Goal: Task Accomplishment & Management: Manage account settings

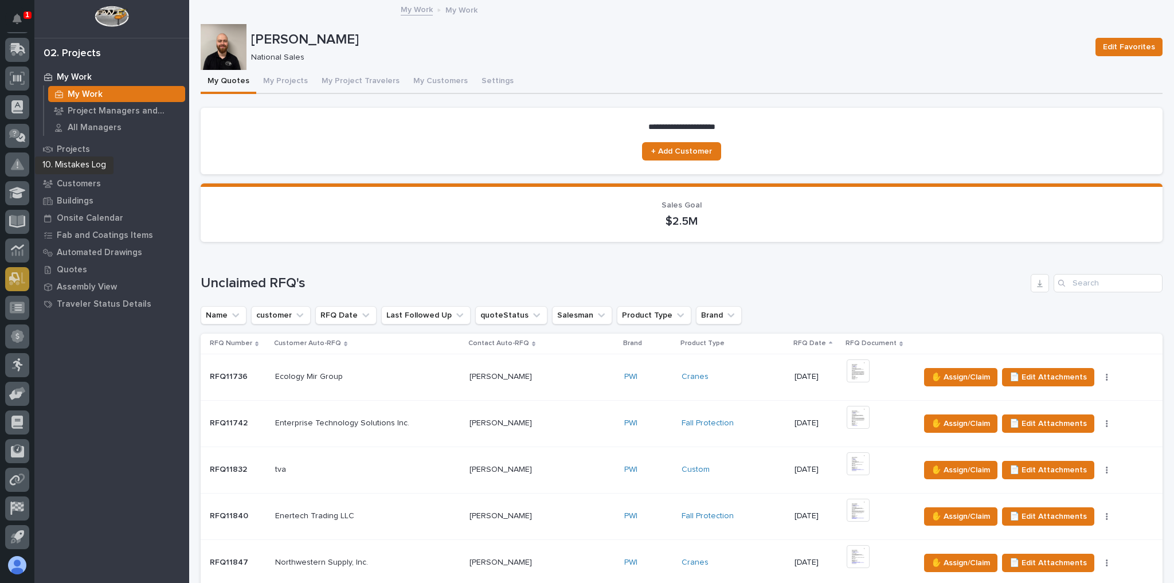
scroll to position [138, 0]
click at [18, 256] on div at bounding box center [17, 250] width 24 height 24
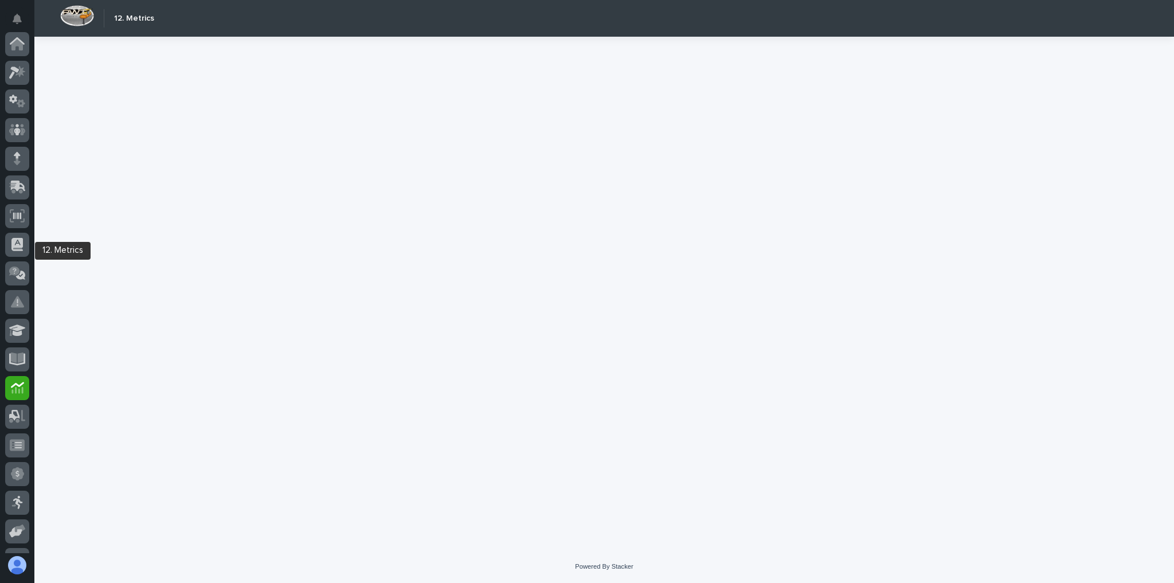
scroll to position [138, 0]
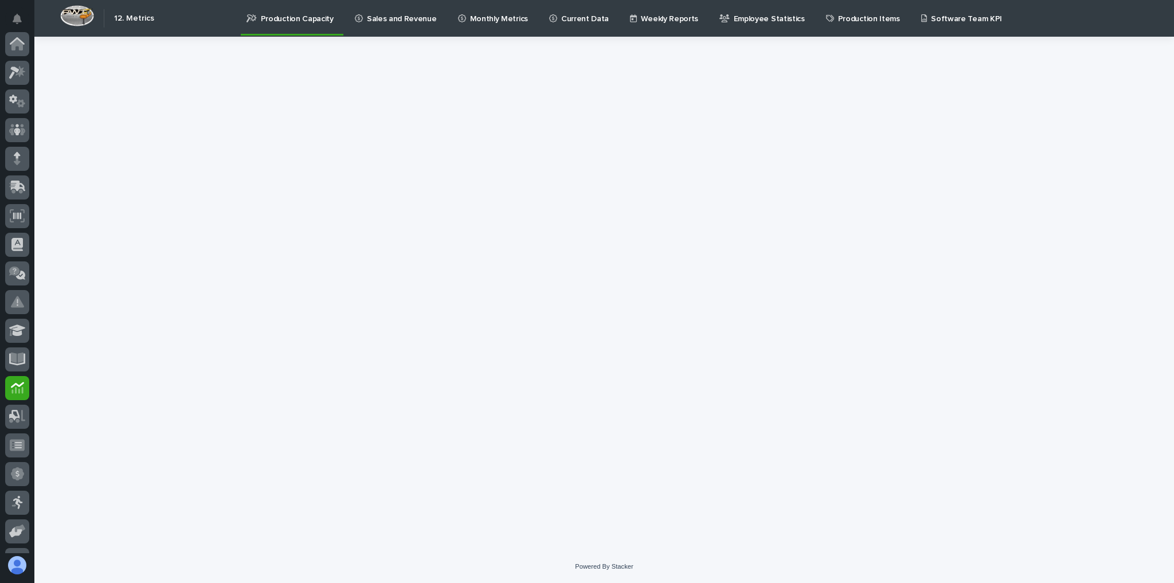
scroll to position [138, 0]
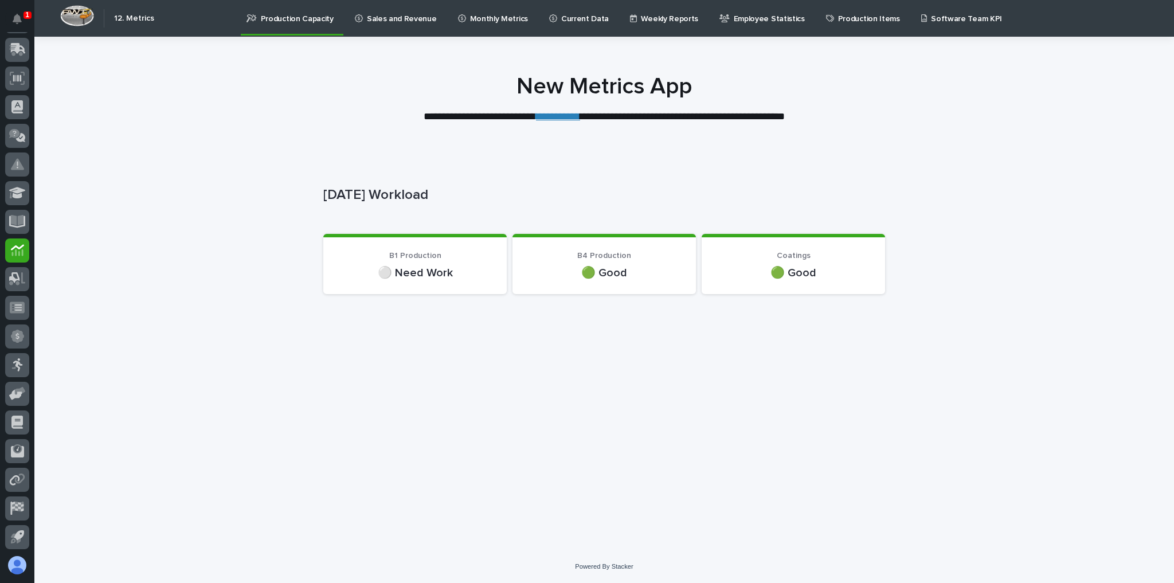
click at [572, 263] on div "🟢 Good" at bounding box center [604, 271] width 156 height 17
click at [554, 119] on link "**********" at bounding box center [558, 116] width 44 height 10
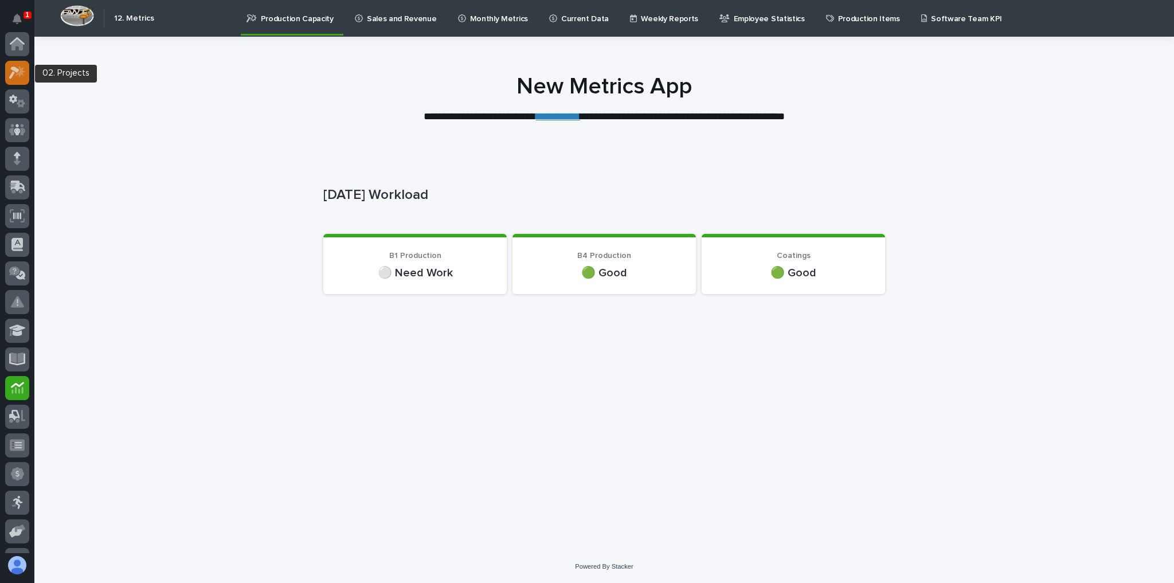
click at [12, 71] on icon at bounding box center [17, 72] width 17 height 13
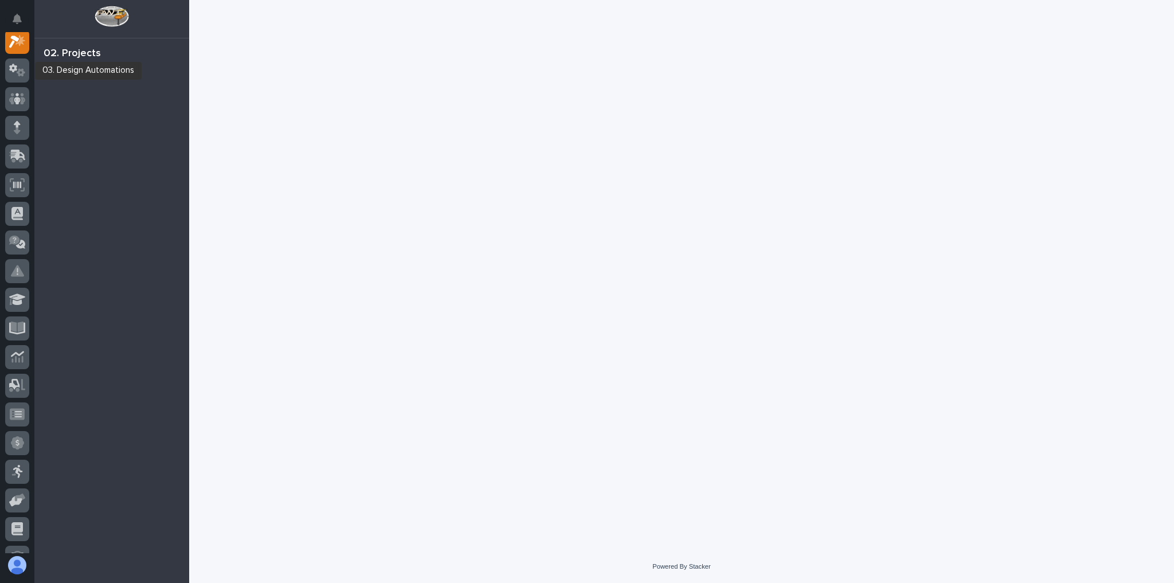
scroll to position [29, 0]
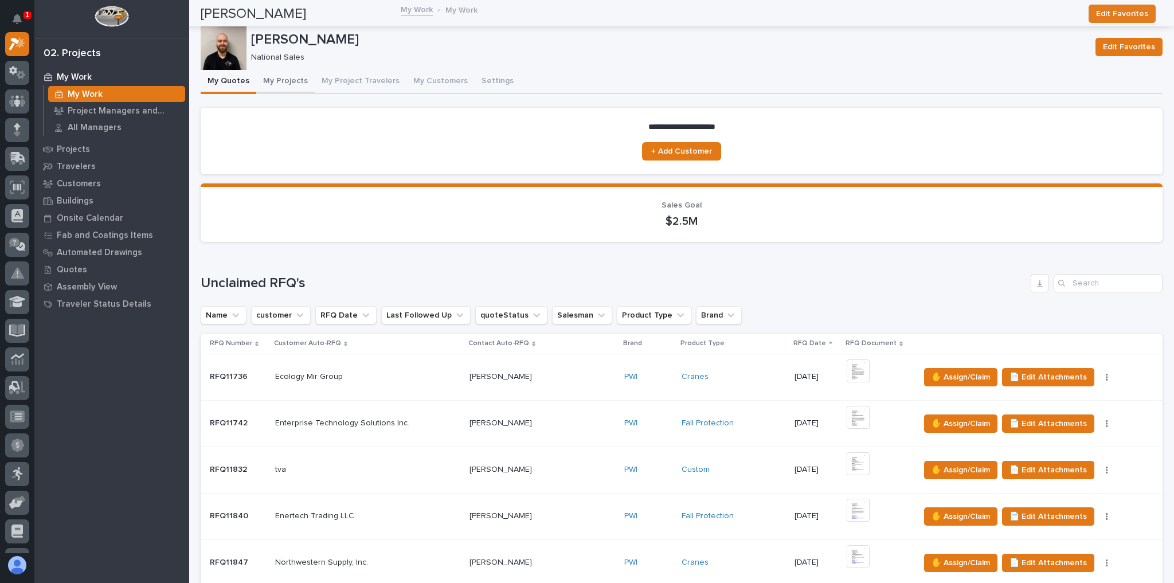
click at [296, 83] on button "My Projects" at bounding box center [285, 82] width 58 height 24
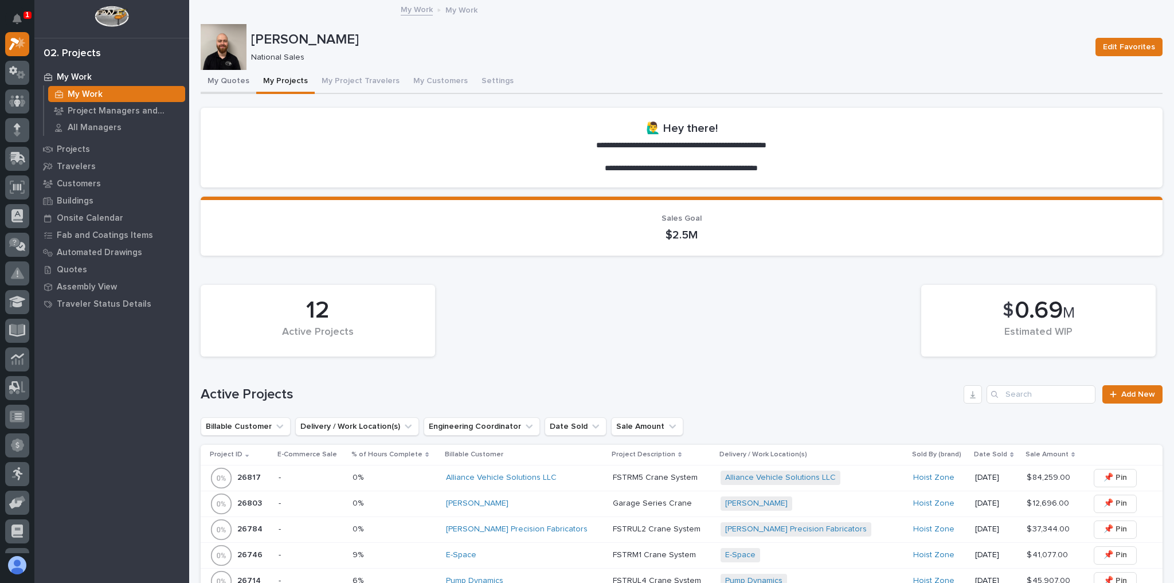
click at [236, 81] on button "My Quotes" at bounding box center [229, 82] width 56 height 24
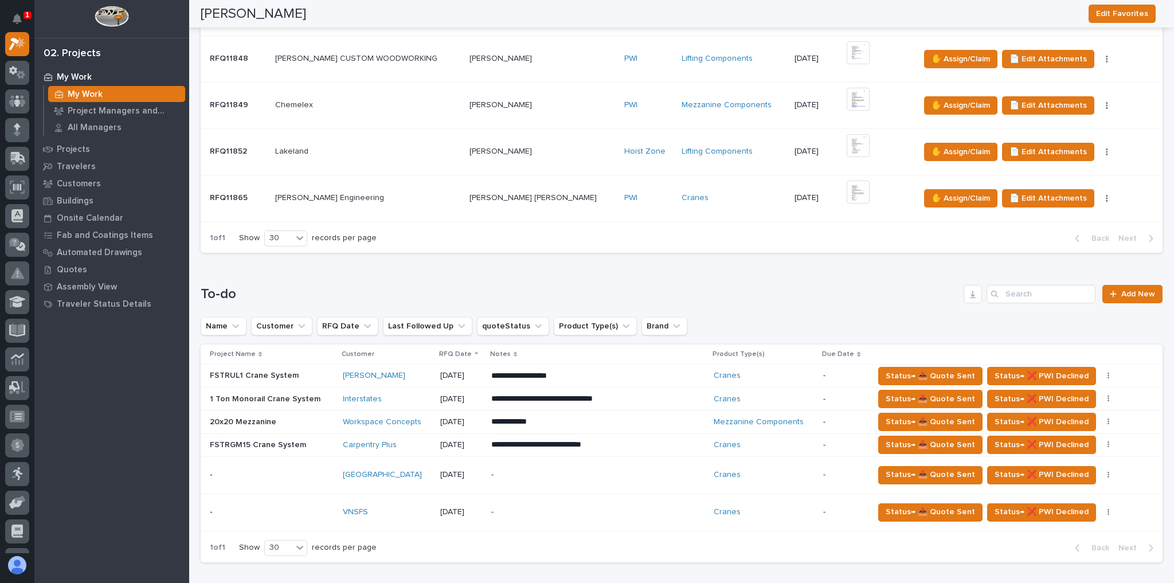
scroll to position [1055, 0]
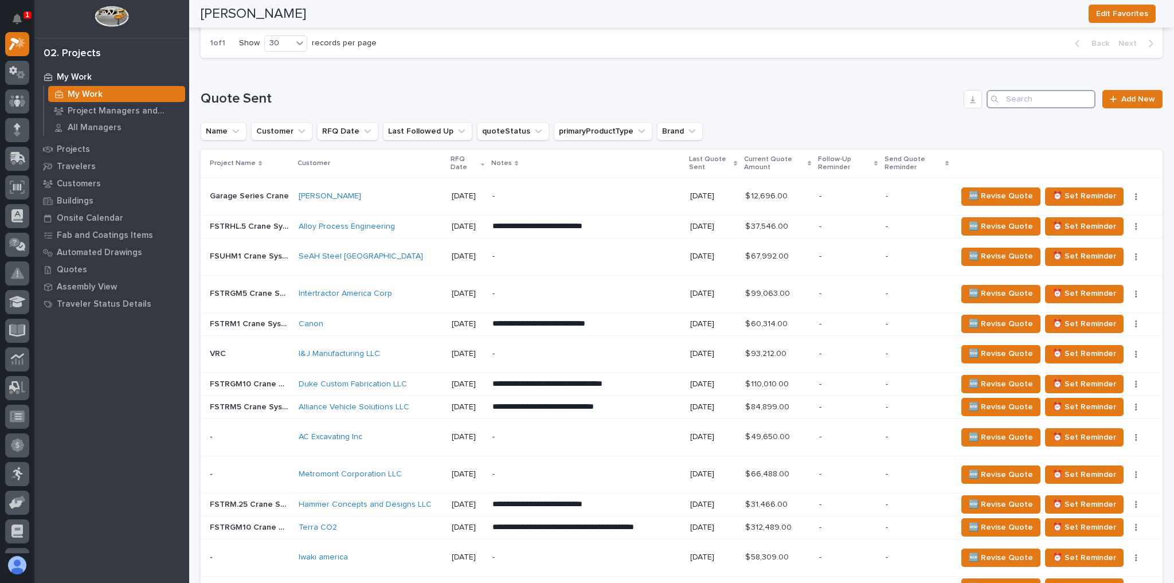
click at [1015, 90] on input "Search" at bounding box center [1041, 99] width 109 height 18
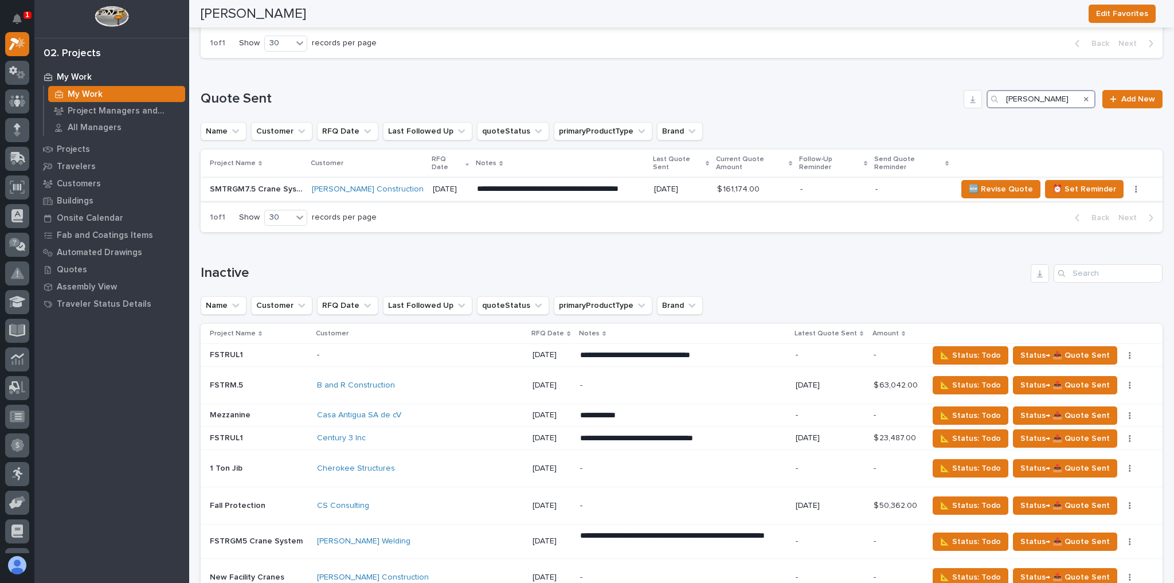
type input "mcgough"
click at [800, 185] on p "-" at bounding box center [833, 190] width 66 height 10
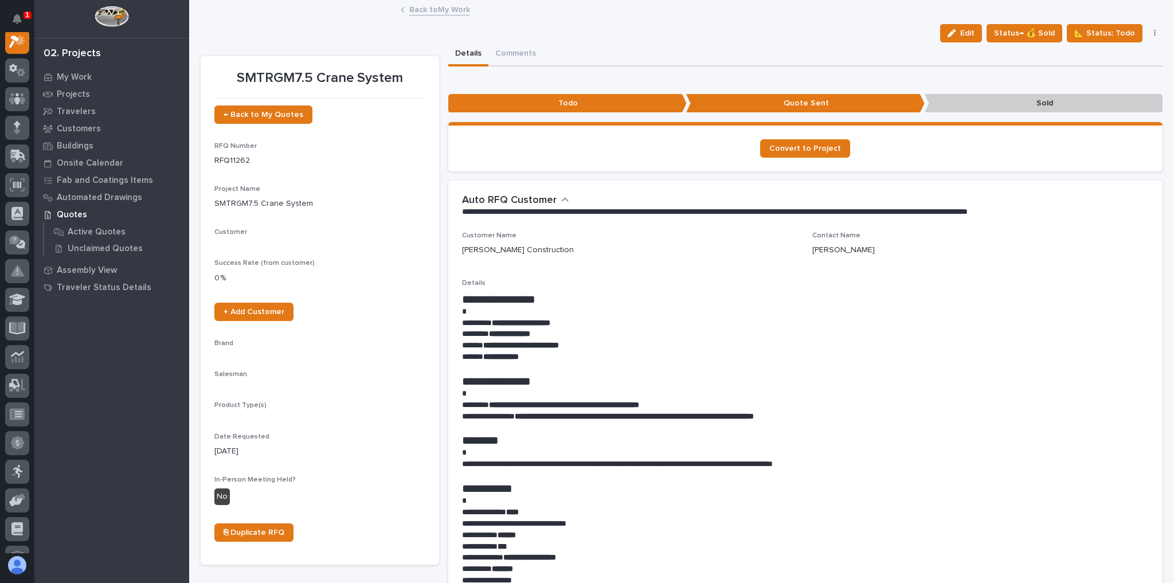
scroll to position [29, 0]
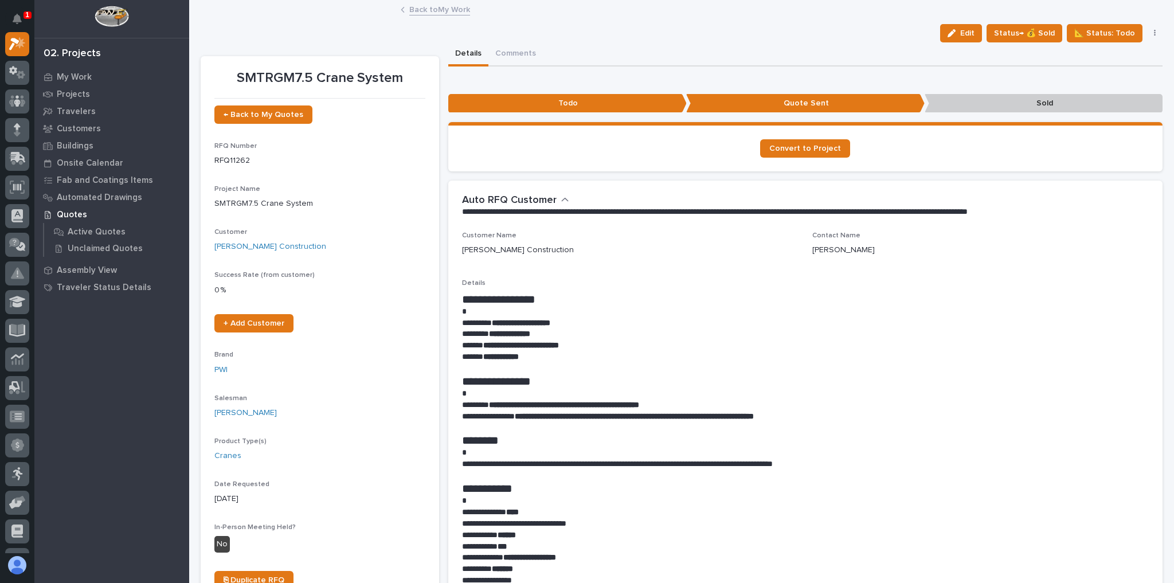
click at [417, 13] on link "Back to My Work" at bounding box center [439, 8] width 61 height 13
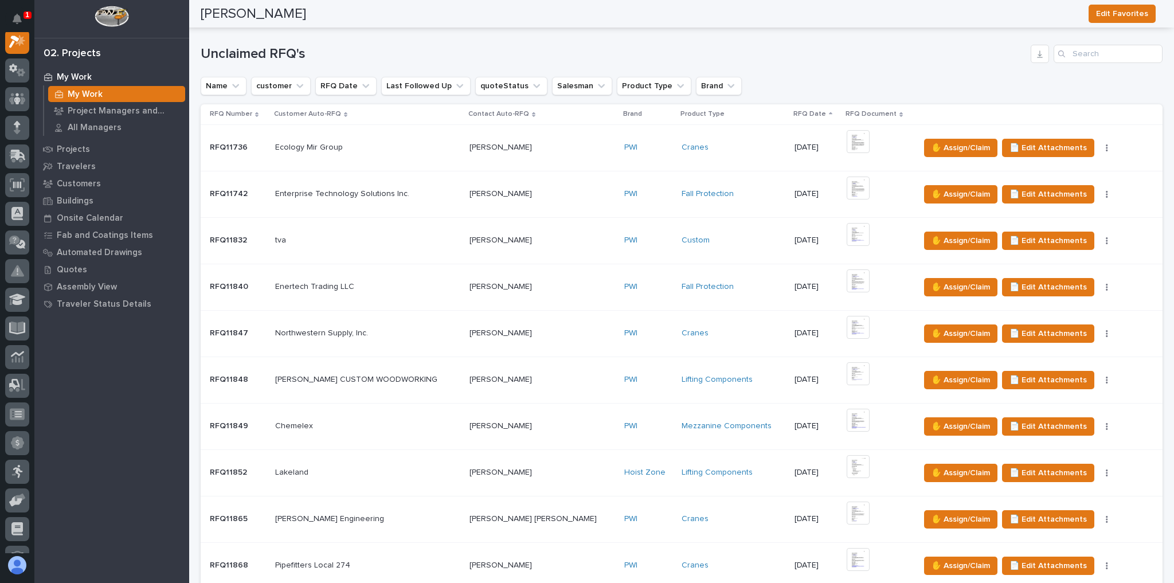
scroll to position [275, 0]
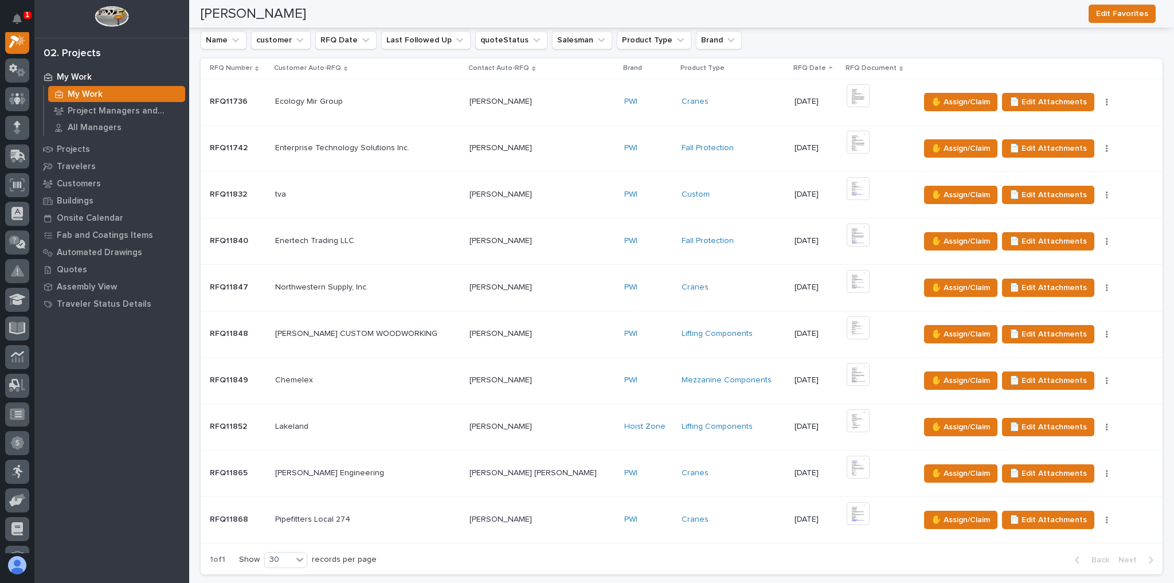
click at [404, 506] on td "Pipefitters Local 274 Pipefitters Local 274" at bounding box center [368, 519] width 194 height 46
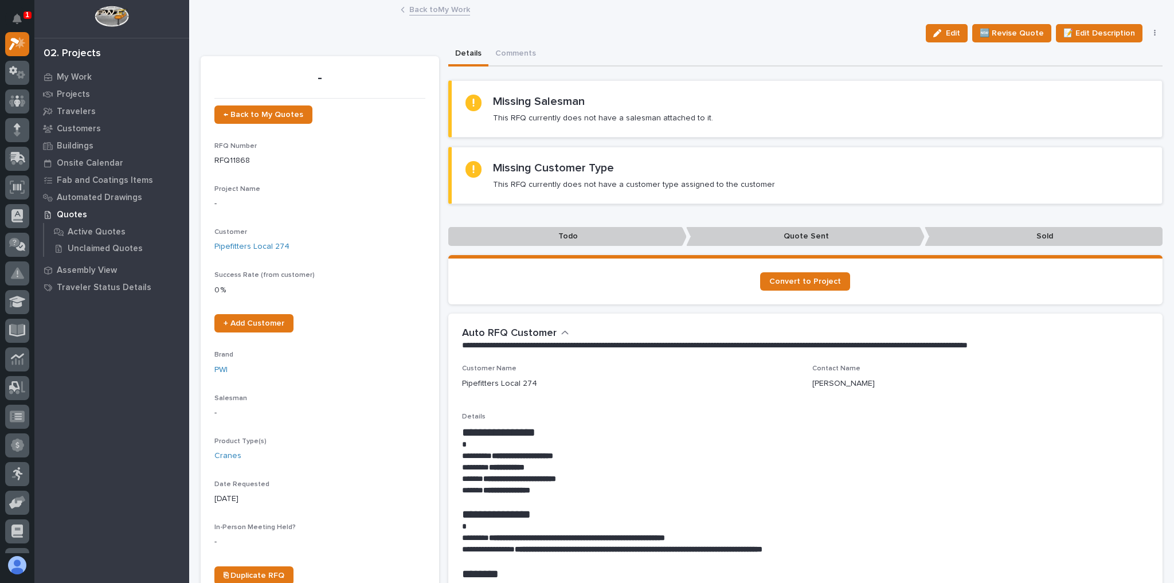
click at [452, 11] on link "Back to My Work" at bounding box center [439, 8] width 61 height 13
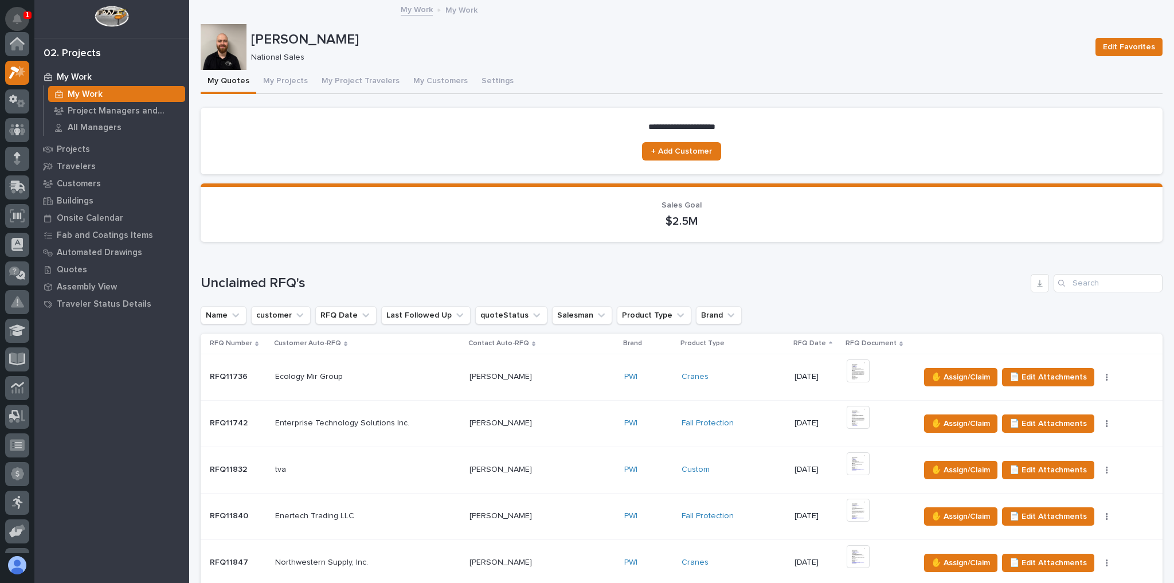
click at [21, 19] on icon "Notifications" at bounding box center [17, 19] width 9 height 10
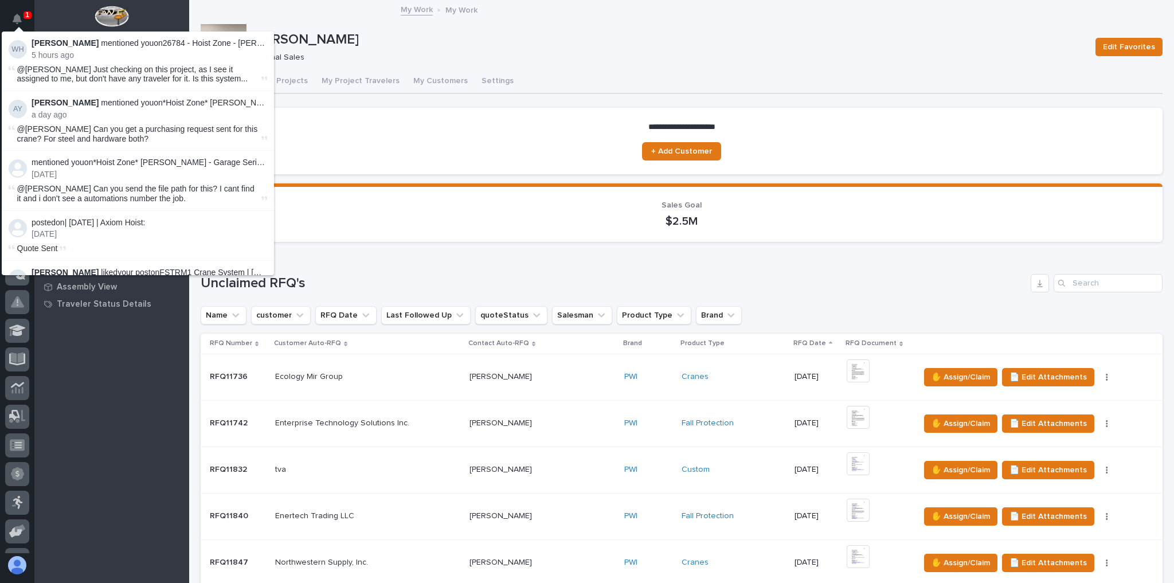
scroll to position [29, 0]
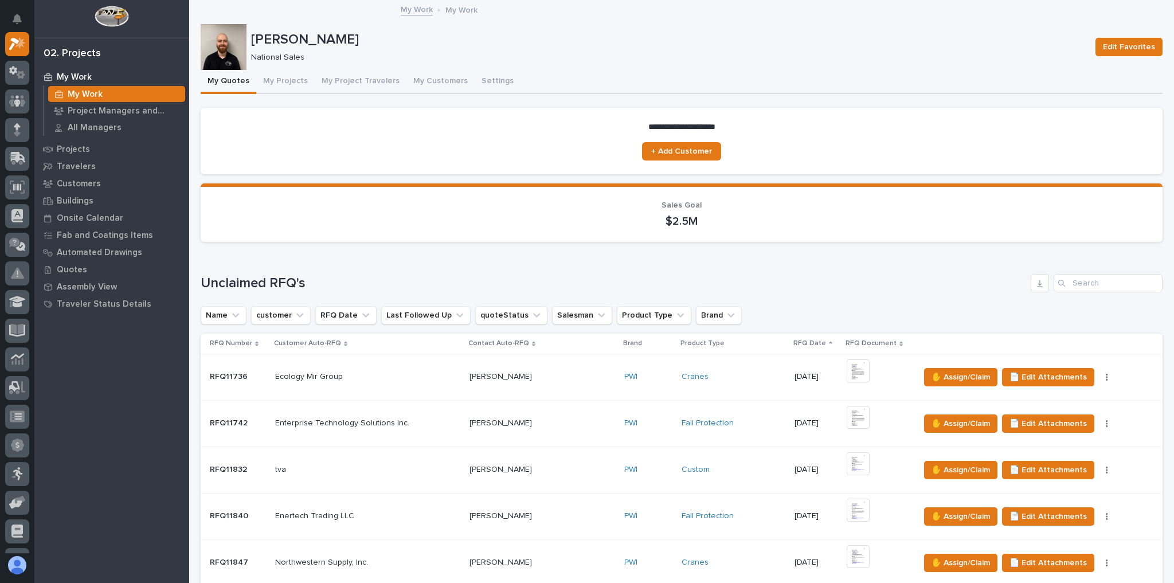
click at [79, 391] on div "My Work My Work Project Managers and Engineers All Managers Projects Travelers …" at bounding box center [111, 325] width 155 height 515
click at [277, 85] on button "My Projects" at bounding box center [285, 82] width 58 height 24
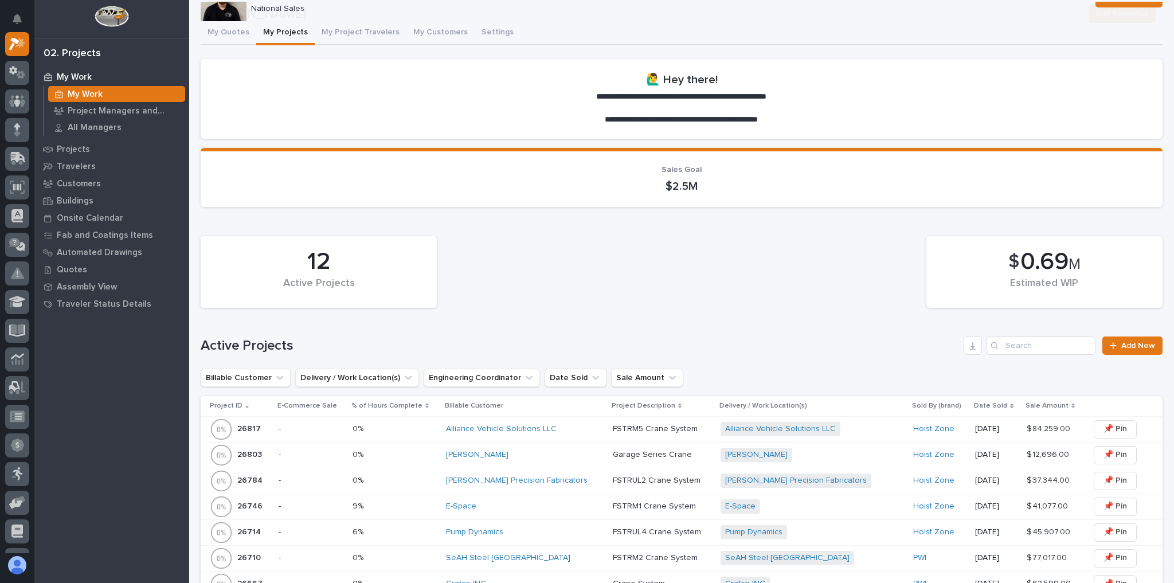
scroll to position [321, 0]
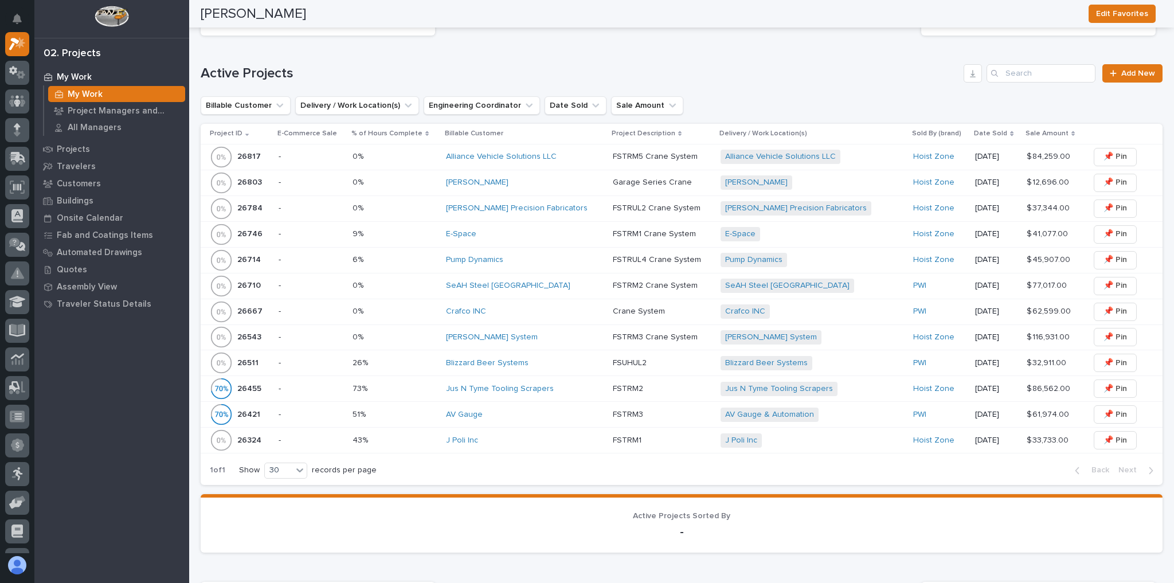
click at [567, 161] on div "Alliance Vehicle Solutions LLC" at bounding box center [525, 156] width 158 height 19
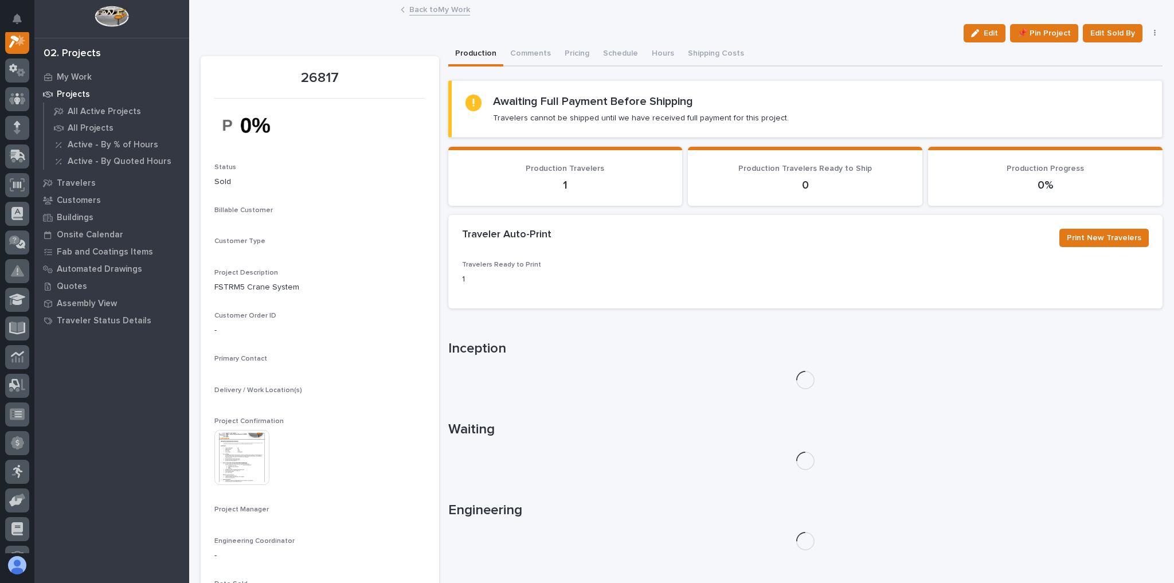
scroll to position [29, 0]
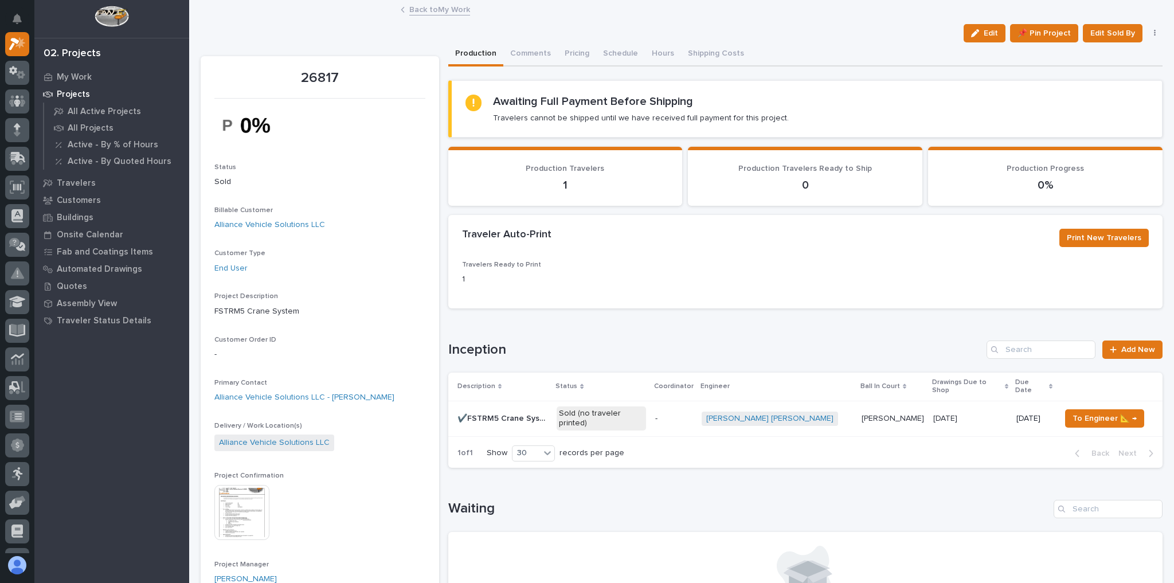
click at [687, 414] on p "-" at bounding box center [673, 419] width 37 height 10
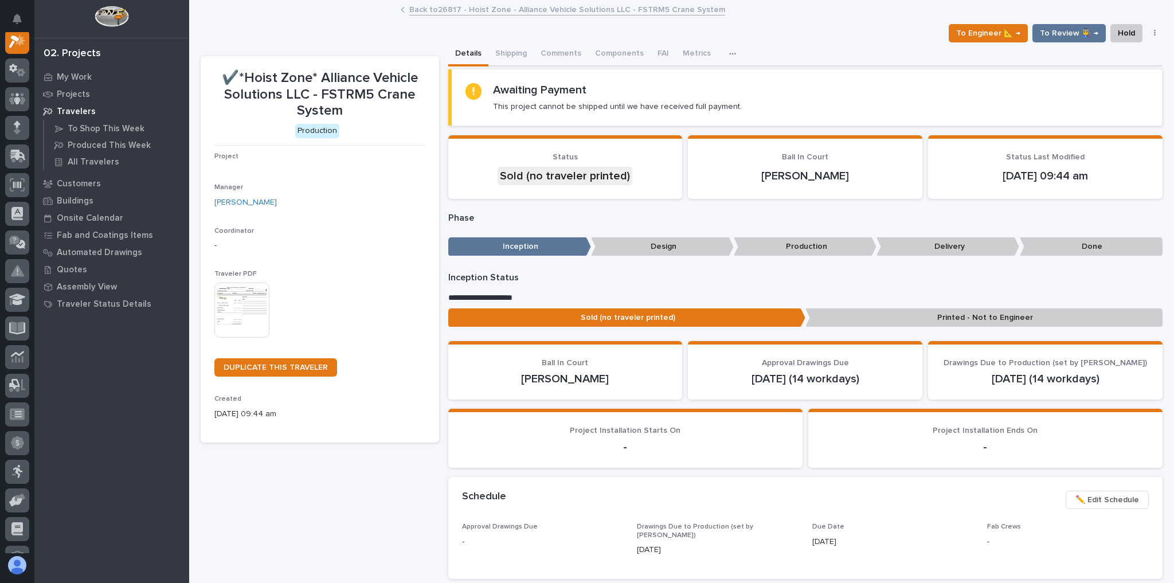
scroll to position [29, 0]
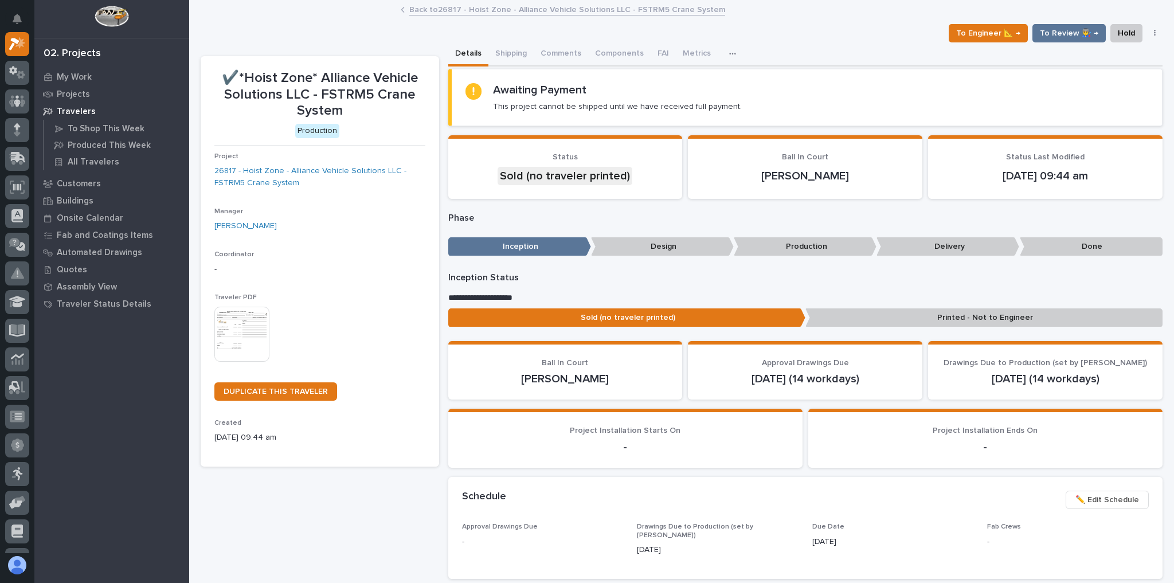
click at [267, 340] on img at bounding box center [241, 334] width 55 height 55
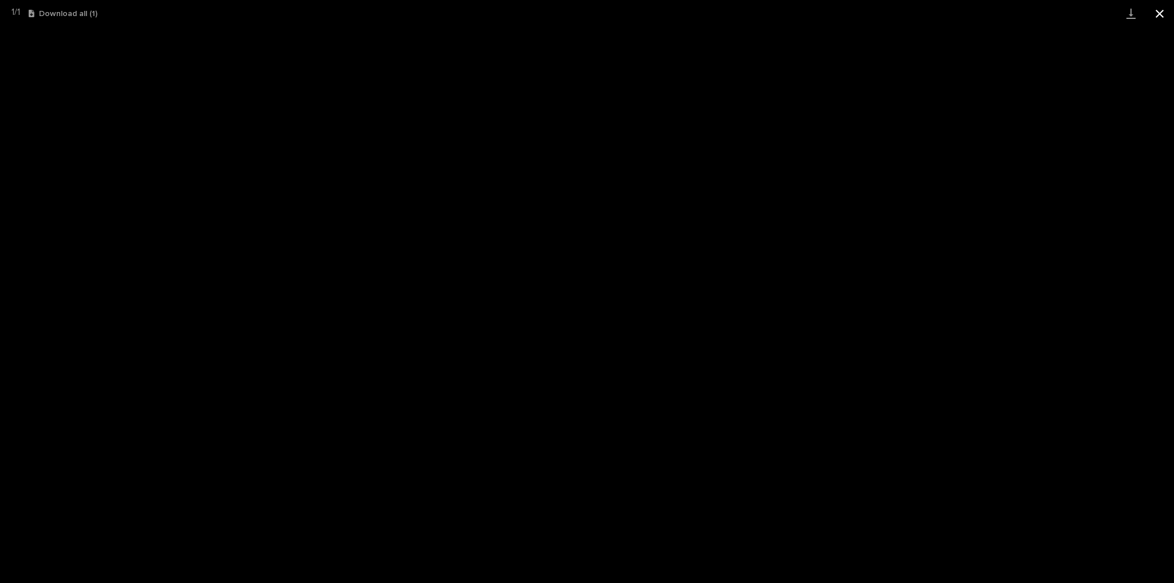
click at [1158, 6] on button "Close gallery" at bounding box center [1159, 13] width 29 height 27
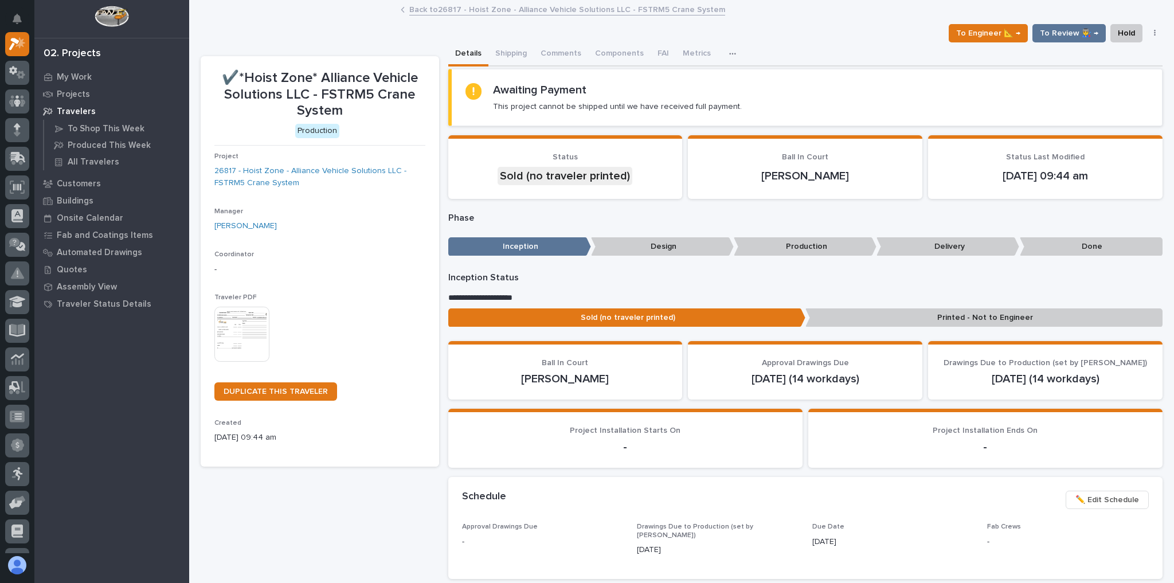
click at [239, 337] on img at bounding box center [241, 334] width 55 height 55
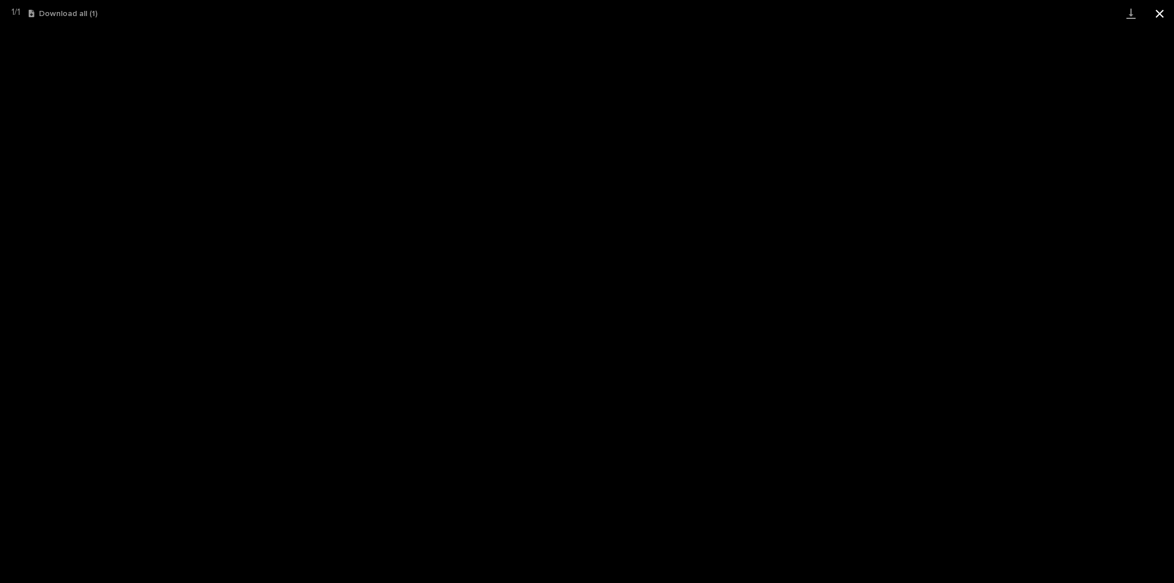
click at [1171, 17] on button "Close gallery" at bounding box center [1159, 13] width 29 height 27
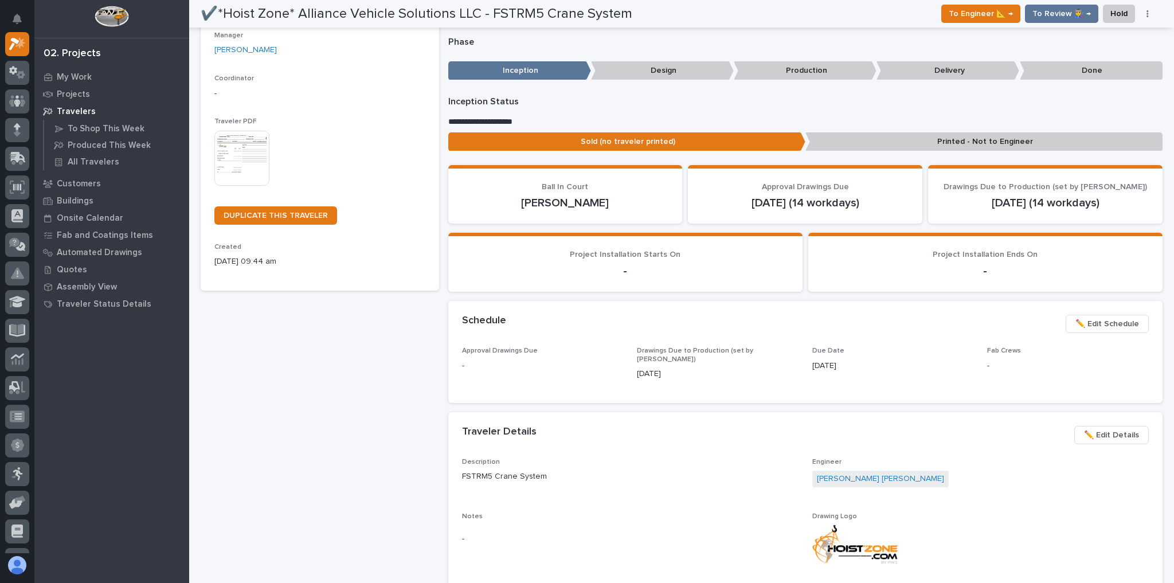
scroll to position [0, 0]
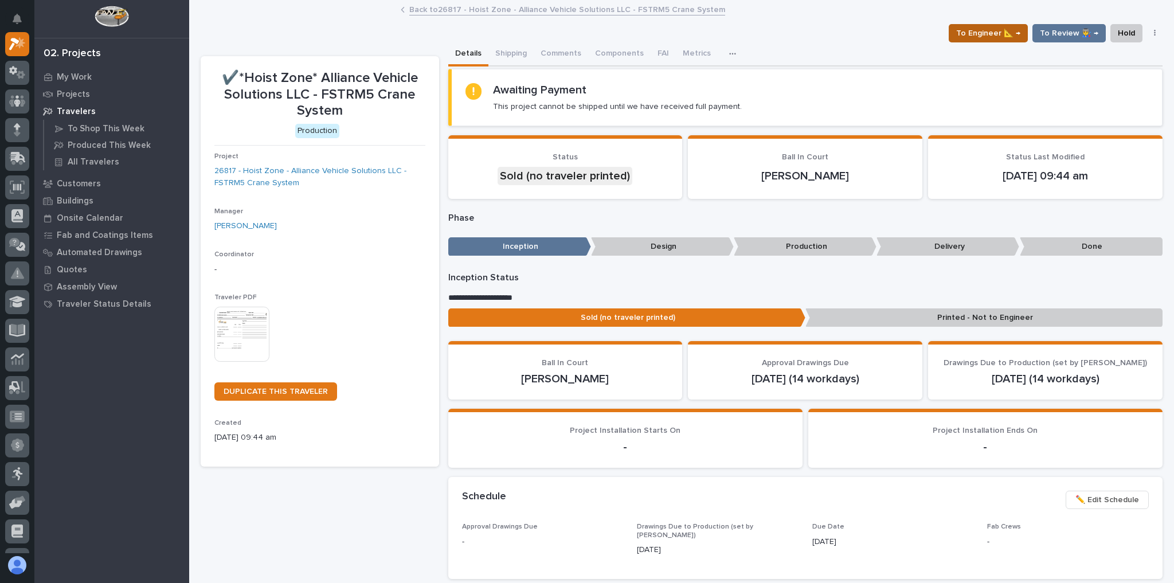
click at [967, 26] on span "To Engineer 📐 →" at bounding box center [988, 33] width 64 height 14
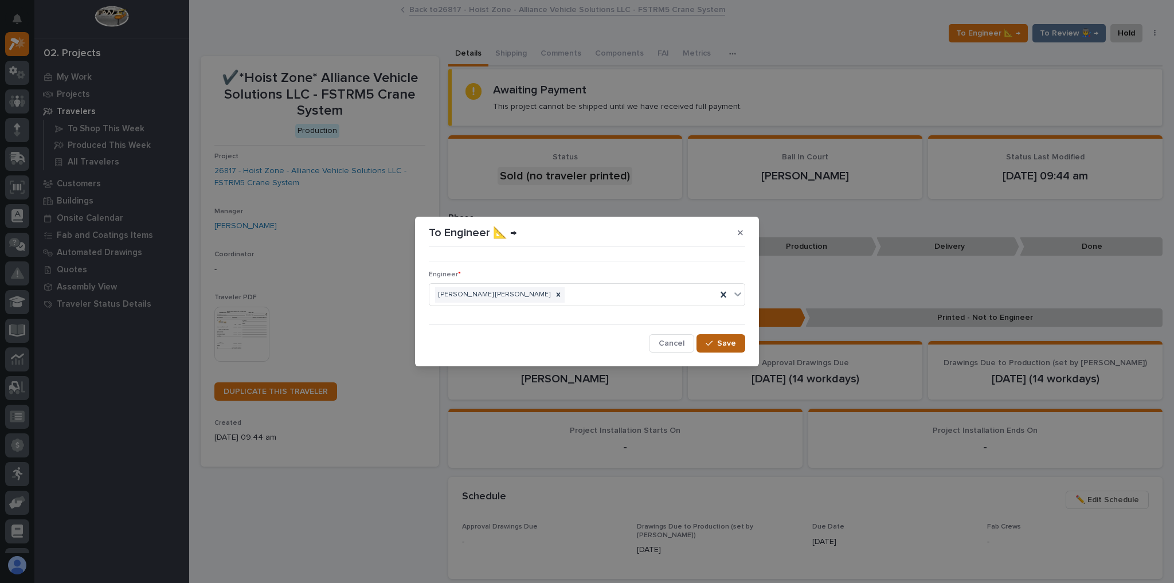
click at [722, 343] on span "Save" at bounding box center [726, 343] width 19 height 10
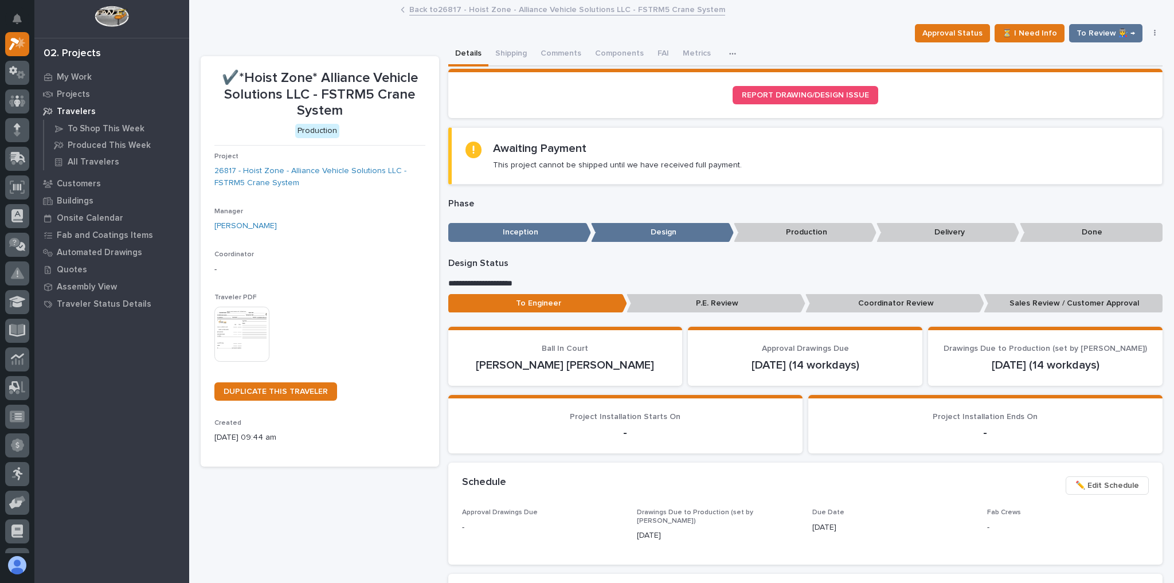
click at [473, 4] on link "Back to 26817 - Hoist Zone - Alliance Vehicle Solutions LLC - FSTRM5 Crane Syst…" at bounding box center [567, 8] width 316 height 13
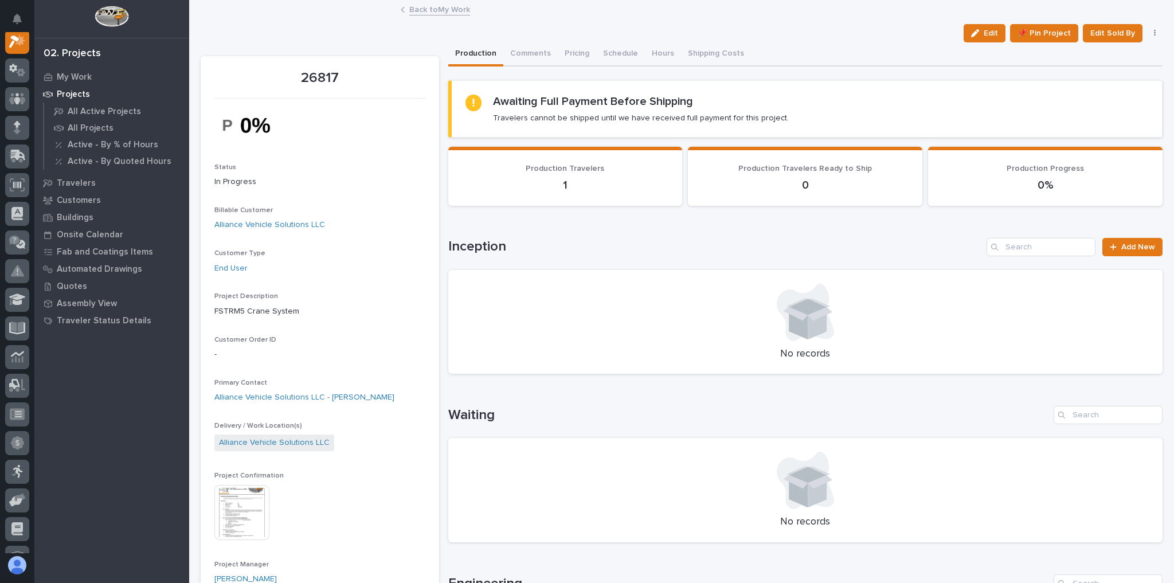
click at [440, 12] on link "Back to My Work" at bounding box center [439, 8] width 61 height 13
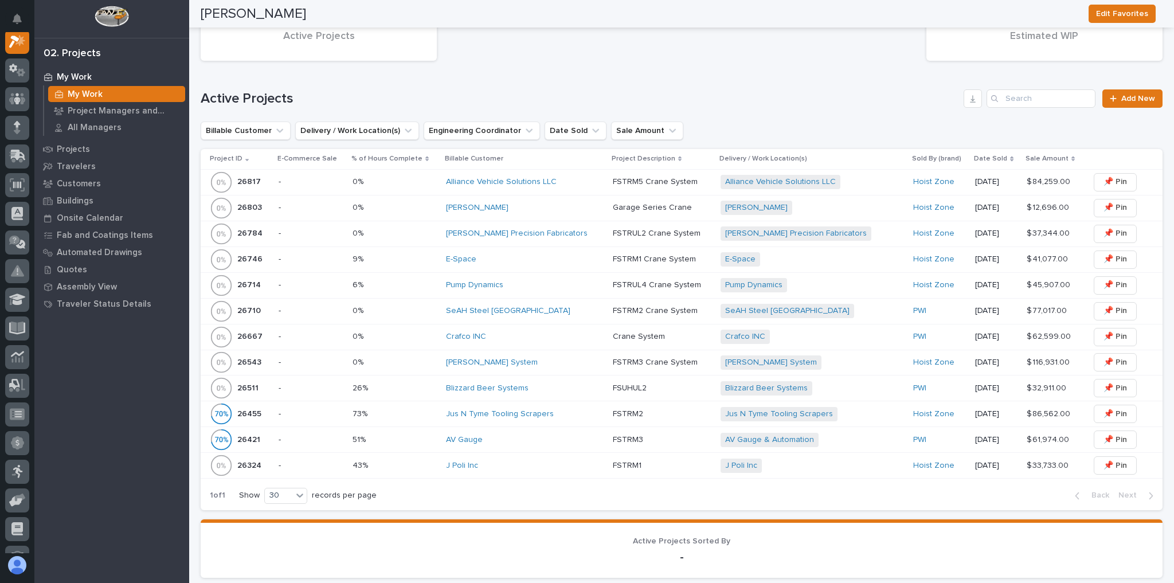
scroll to position [367, 0]
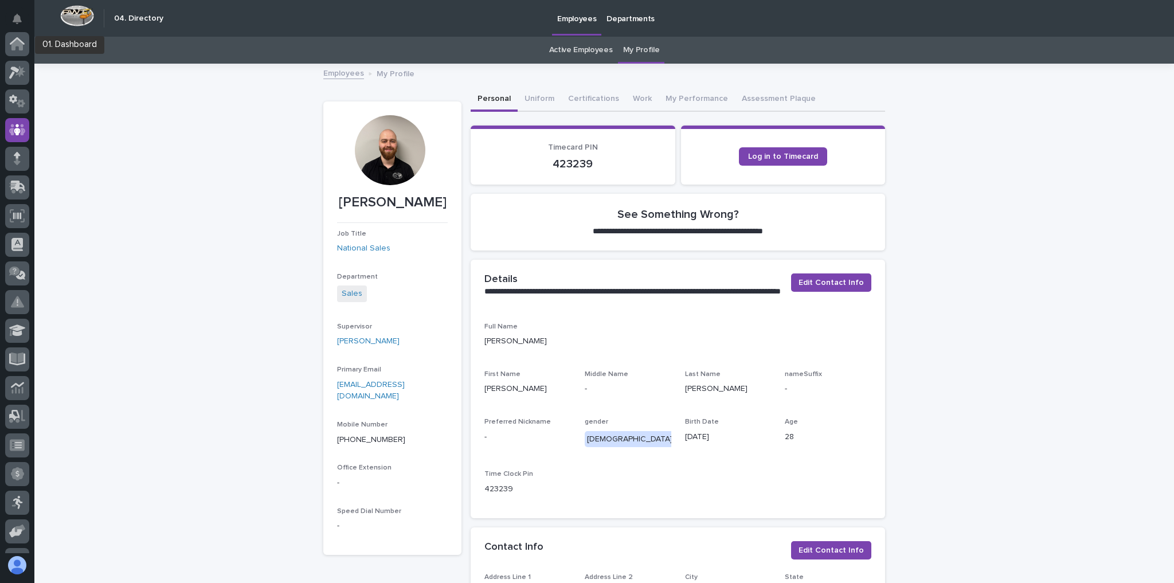
click at [20, 60] on div at bounding box center [17, 46] width 24 height 29
click at [18, 68] on icon at bounding box center [17, 72] width 17 height 13
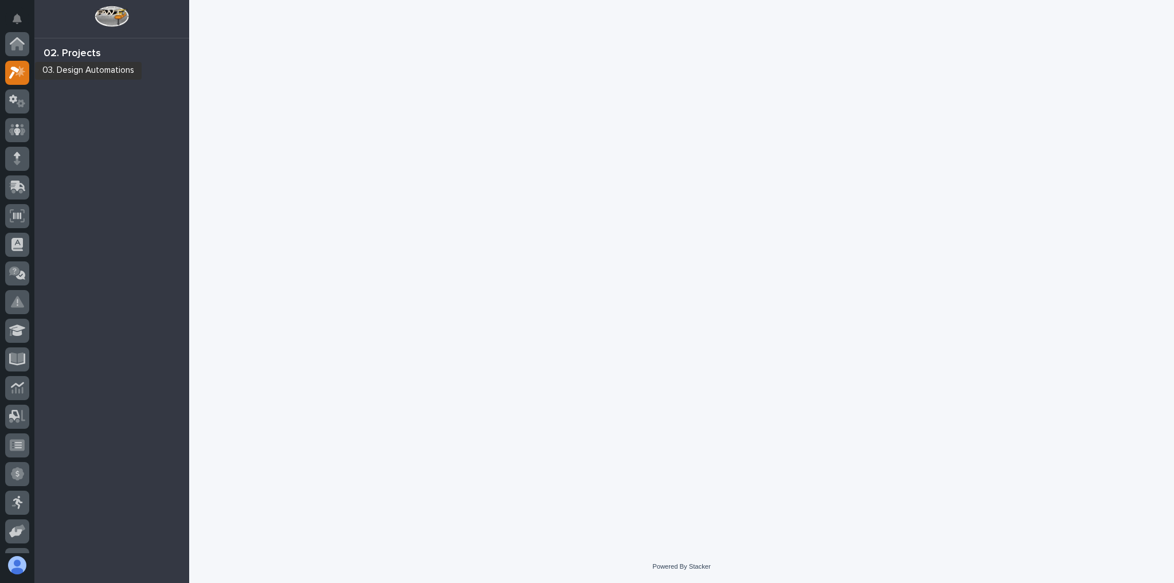
scroll to position [29, 0]
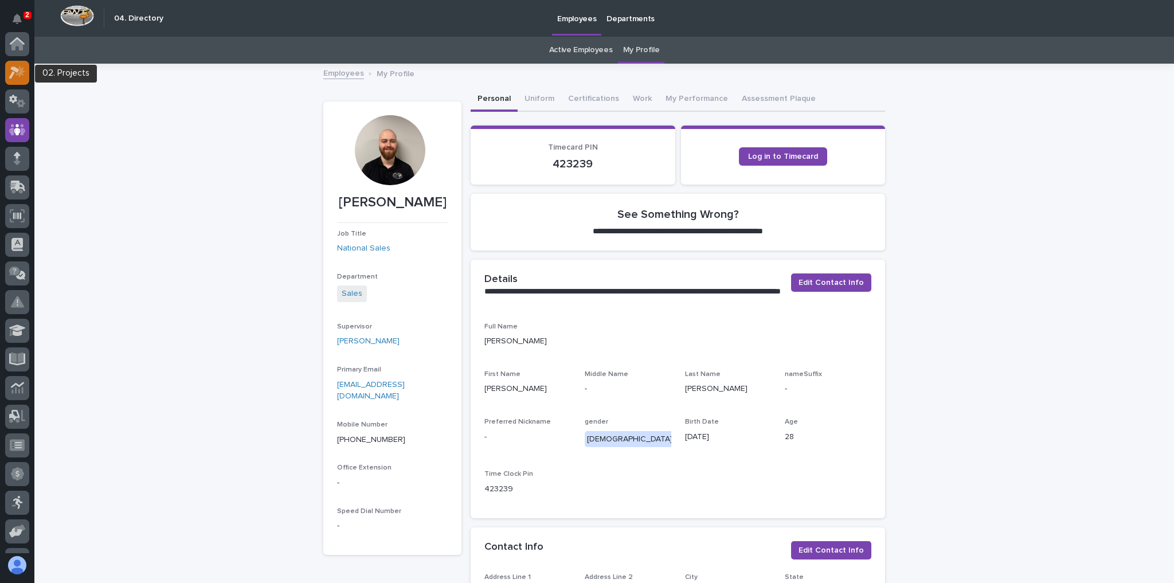
click at [10, 79] on div at bounding box center [17, 73] width 24 height 24
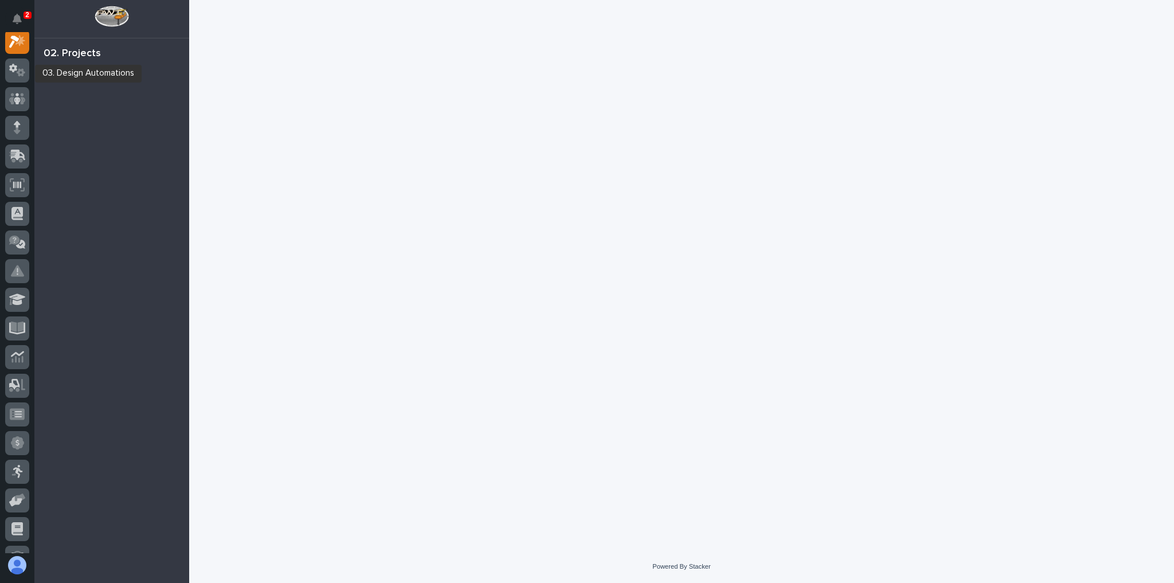
scroll to position [29, 0]
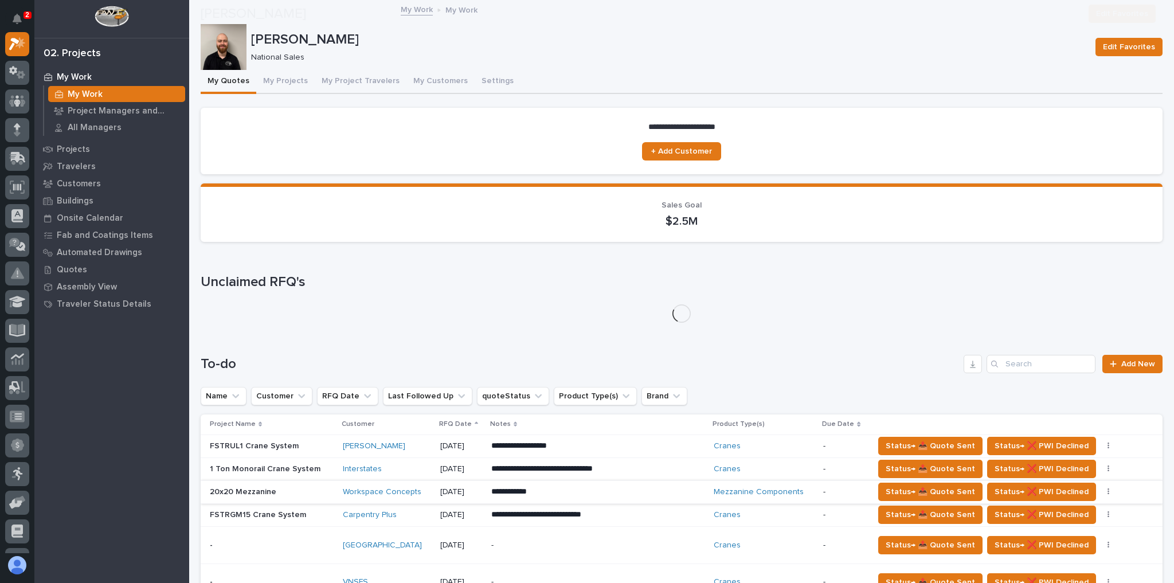
scroll to position [275, 0]
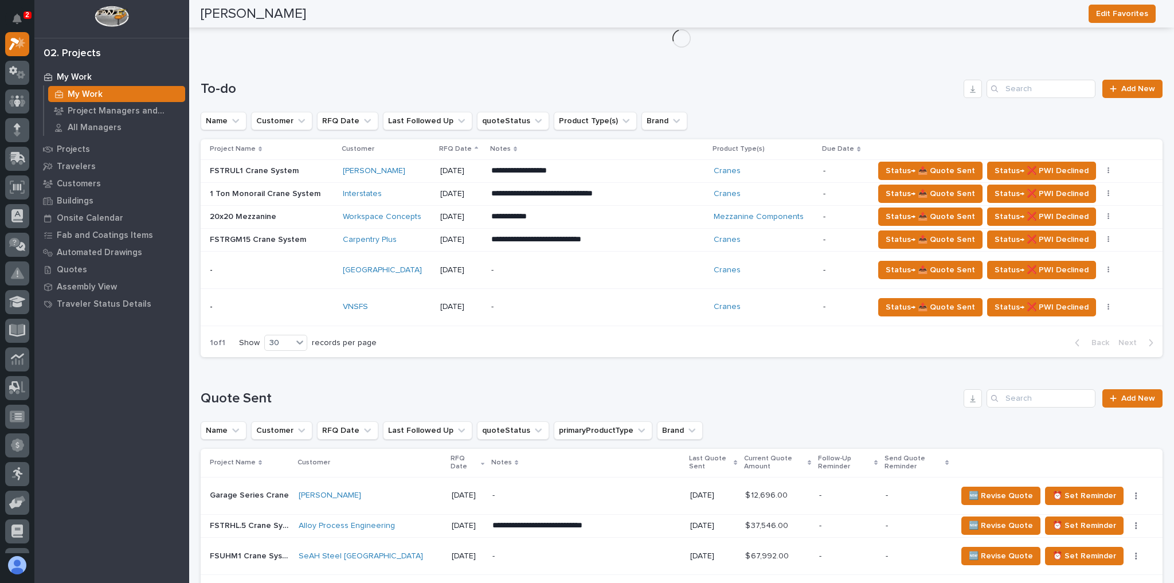
click at [569, 296] on div "-" at bounding box center [591, 307] width 201 height 26
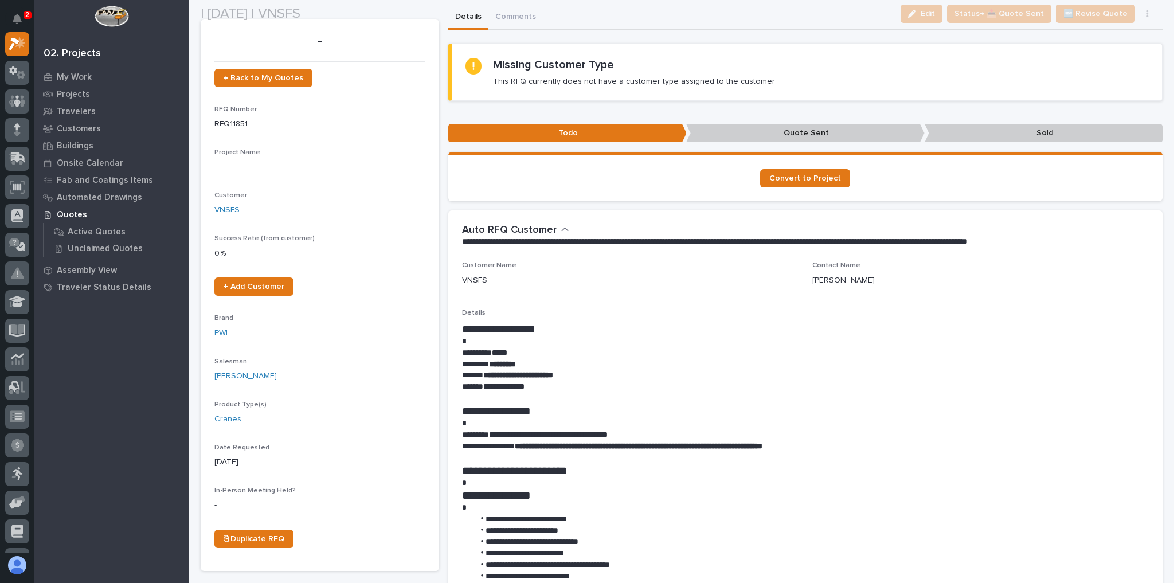
scroll to position [138, 0]
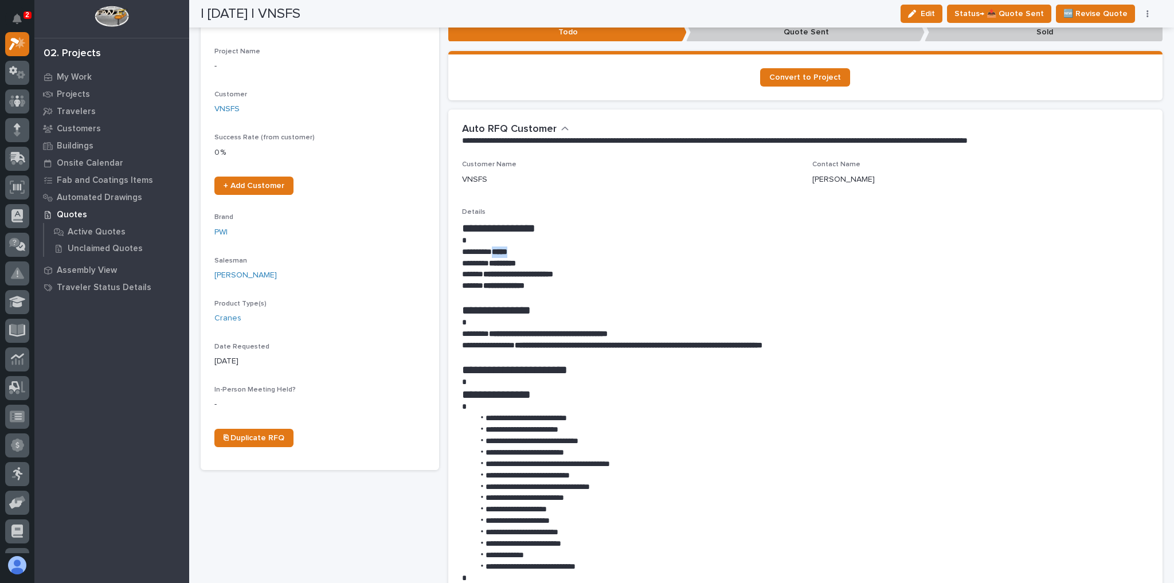
drag, startPoint x: 523, startPoint y: 249, endPoint x: 499, endPoint y: 251, distance: 24.2
click at [499, 251] on p "********* *****" at bounding box center [803, 252] width 682 height 11
copy strong "*****"
click at [525, 294] on p at bounding box center [805, 297] width 687 height 11
drag, startPoint x: 527, startPoint y: 252, endPoint x: 499, endPoint y: 252, distance: 28.1
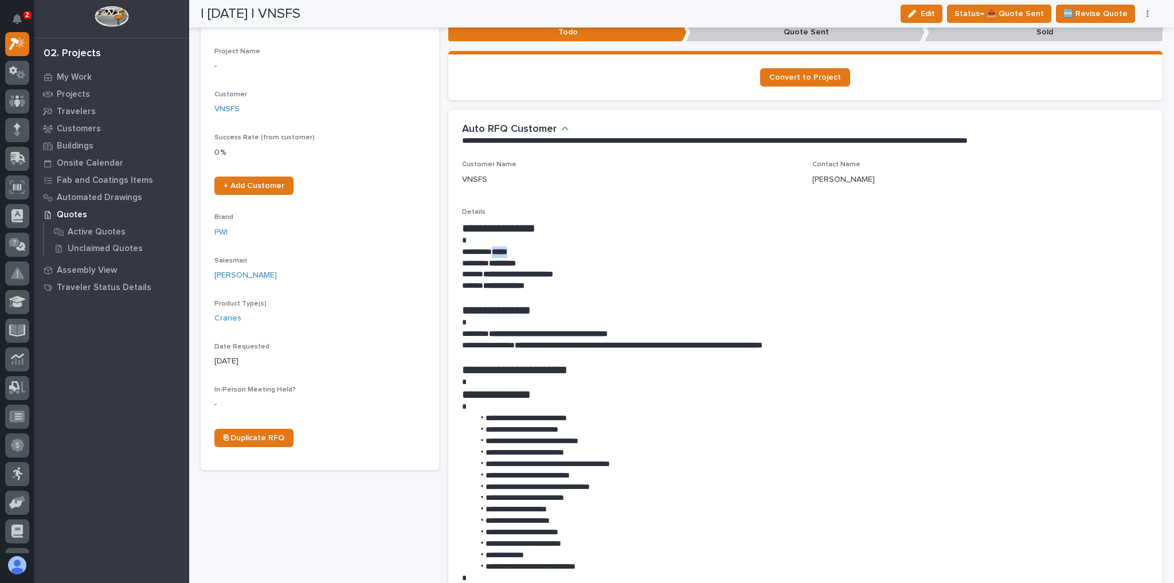
click at [499, 252] on p "********* *****" at bounding box center [803, 252] width 682 height 11
copy strong "*****"
click at [570, 231] on h1 "**********" at bounding box center [803, 228] width 682 height 14
drag, startPoint x: 633, startPoint y: 332, endPoint x: 495, endPoint y: 334, distance: 138.7
click at [495, 334] on strong "**********" at bounding box center [548, 334] width 119 height 8
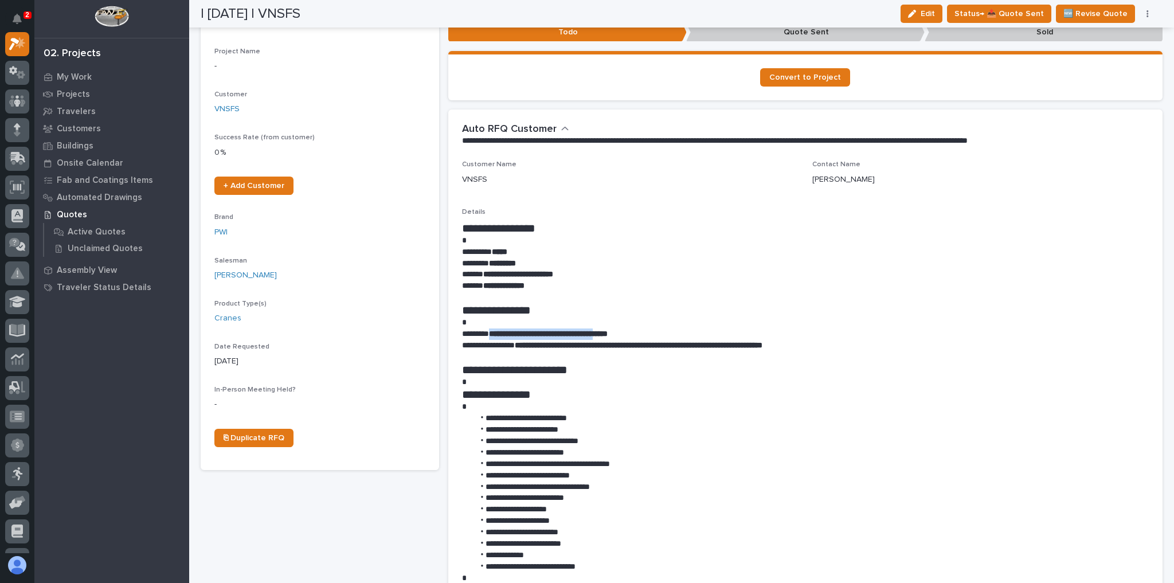
copy strong "**********"
click at [548, 229] on h1 "**********" at bounding box center [803, 228] width 682 height 14
drag, startPoint x: 529, startPoint y: 260, endPoint x: 493, endPoint y: 261, distance: 35.6
click at [493, 261] on p "******** *********" at bounding box center [803, 263] width 682 height 11
click at [493, 261] on strong "*********" at bounding box center [502, 263] width 27 height 8
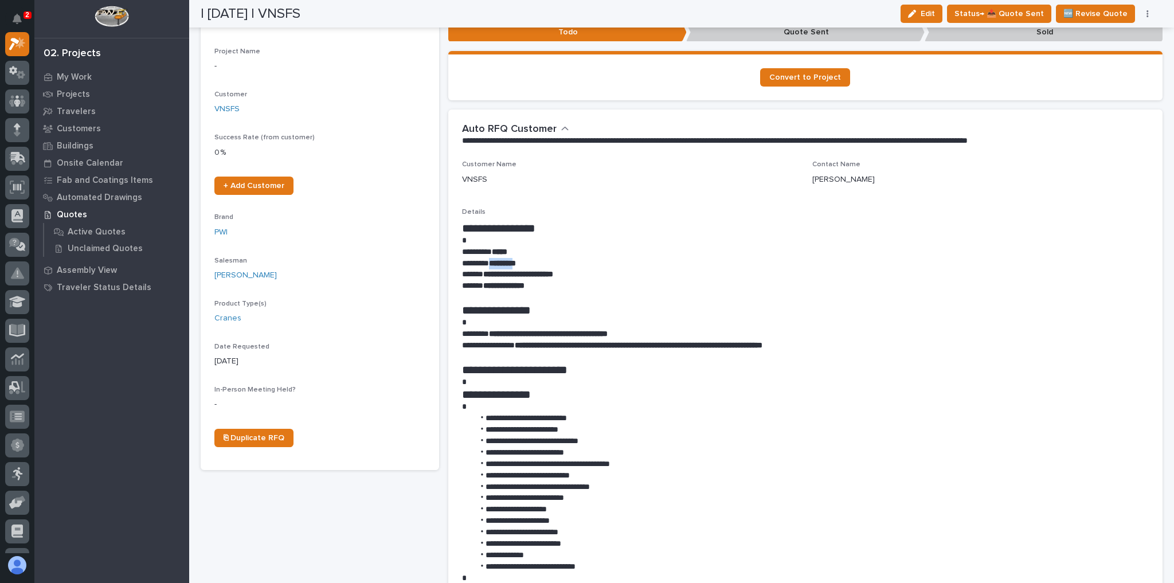
drag, startPoint x: 492, startPoint y: 261, endPoint x: 522, endPoint y: 260, distance: 29.3
click at [516, 260] on strong "*********" at bounding box center [502, 263] width 27 height 8
drag, startPoint x: 491, startPoint y: 262, endPoint x: 526, endPoint y: 261, distance: 35.0
click at [526, 261] on p "******** *********" at bounding box center [803, 263] width 682 height 11
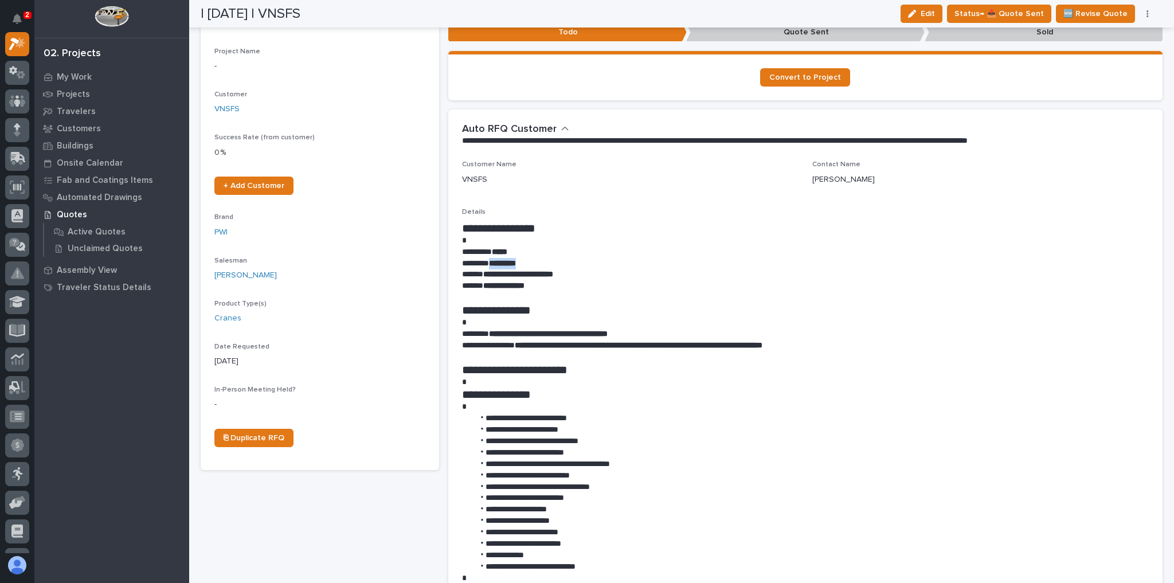
copy strong "*********"
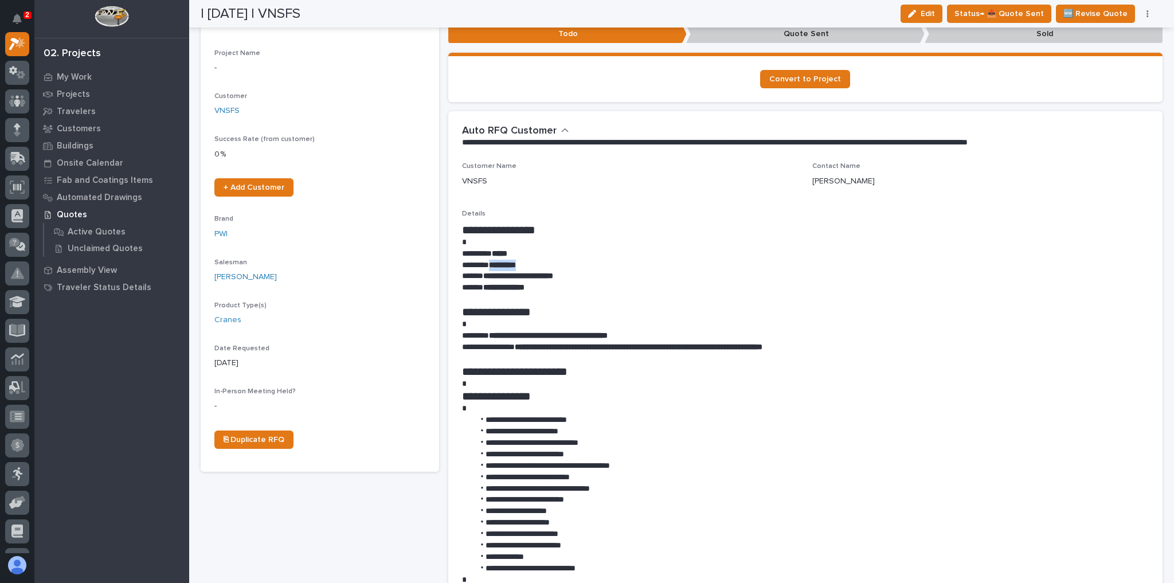
scroll to position [0, 0]
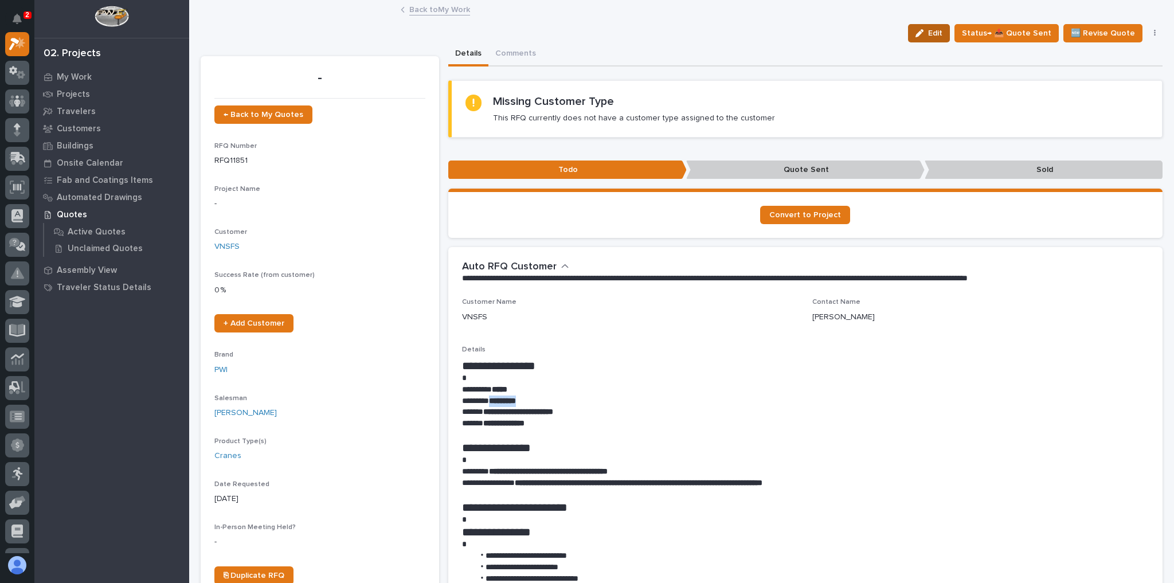
click at [933, 38] on span "Edit" at bounding box center [935, 33] width 14 height 10
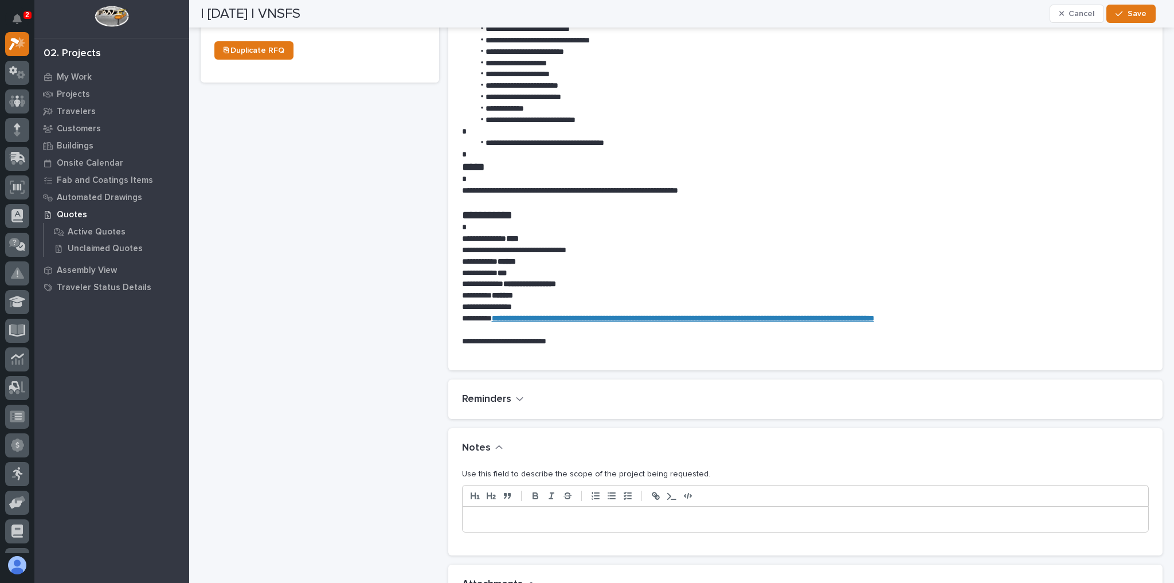
scroll to position [642, 0]
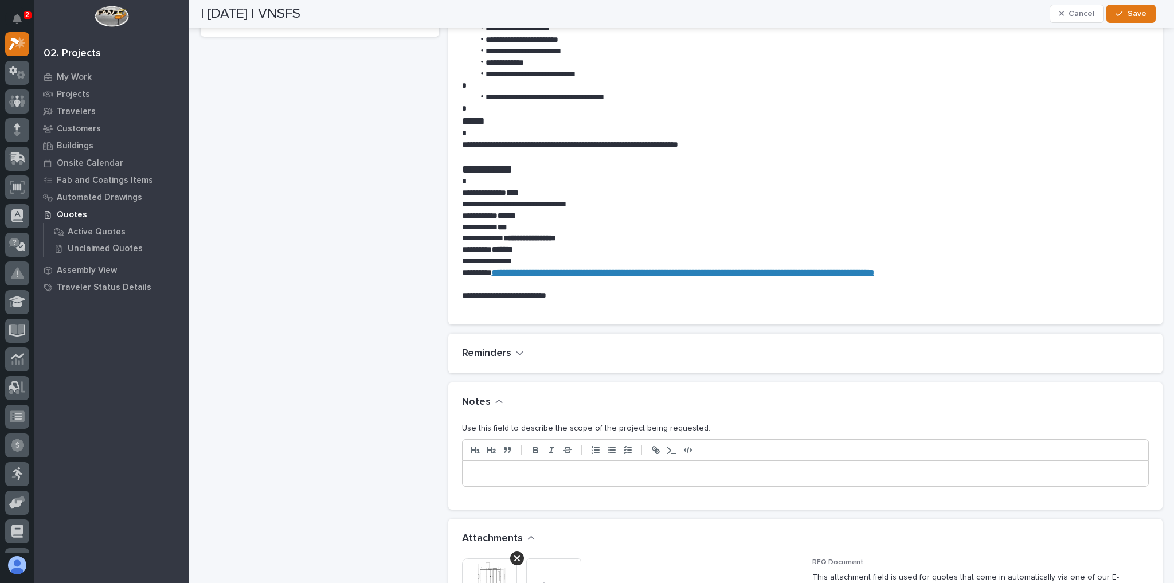
click at [522, 475] on p at bounding box center [805, 473] width 669 height 11
click at [1124, 11] on div "button" at bounding box center [1121, 14] width 11 height 8
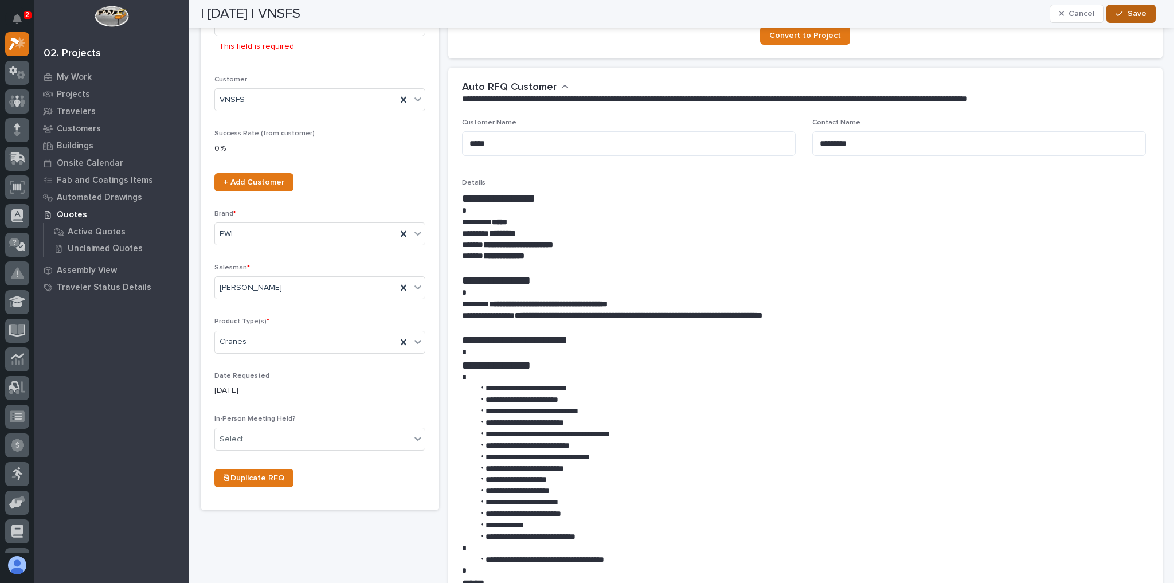
scroll to position [0, 0]
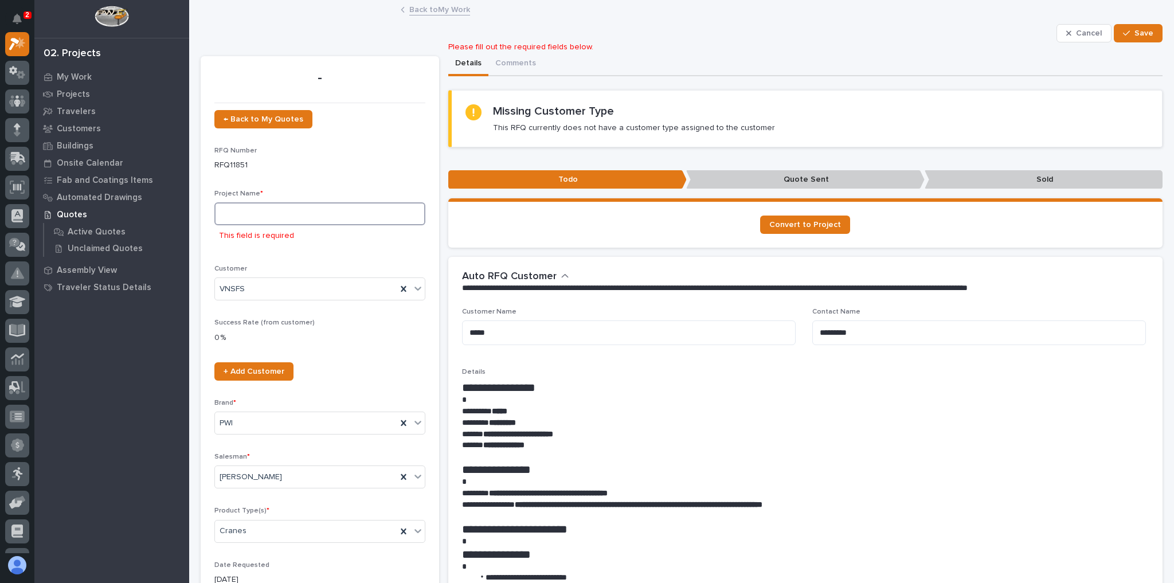
click at [313, 210] on input at bounding box center [319, 213] width 211 height 23
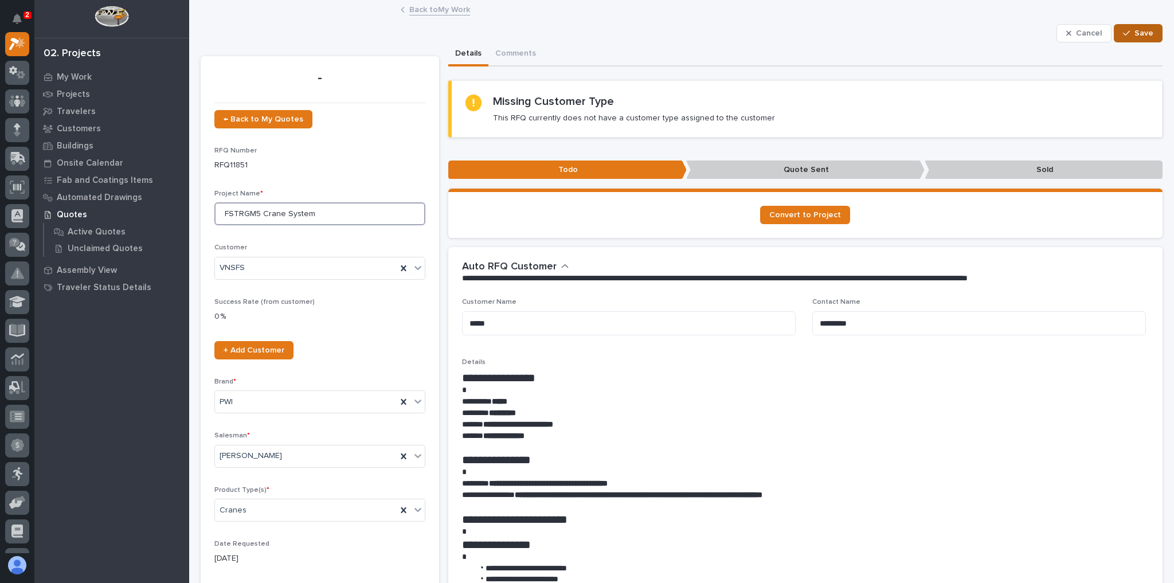
type input "FSTRGM5 Crane System"
click at [1127, 37] on button "Save" at bounding box center [1138, 33] width 49 height 18
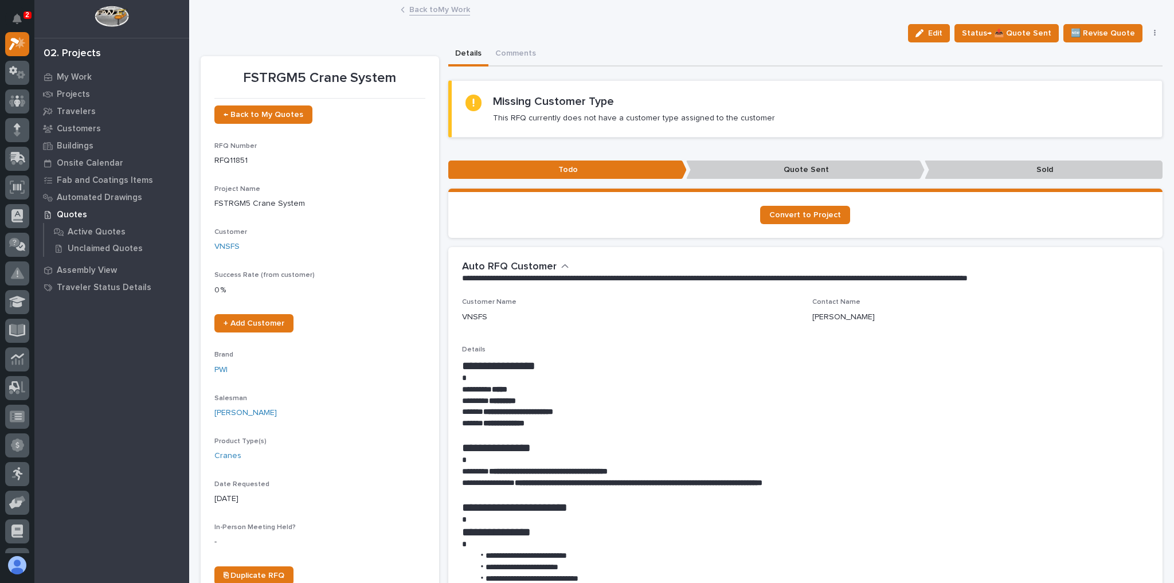
click at [420, 5] on link "Back to My Work" at bounding box center [439, 8] width 61 height 13
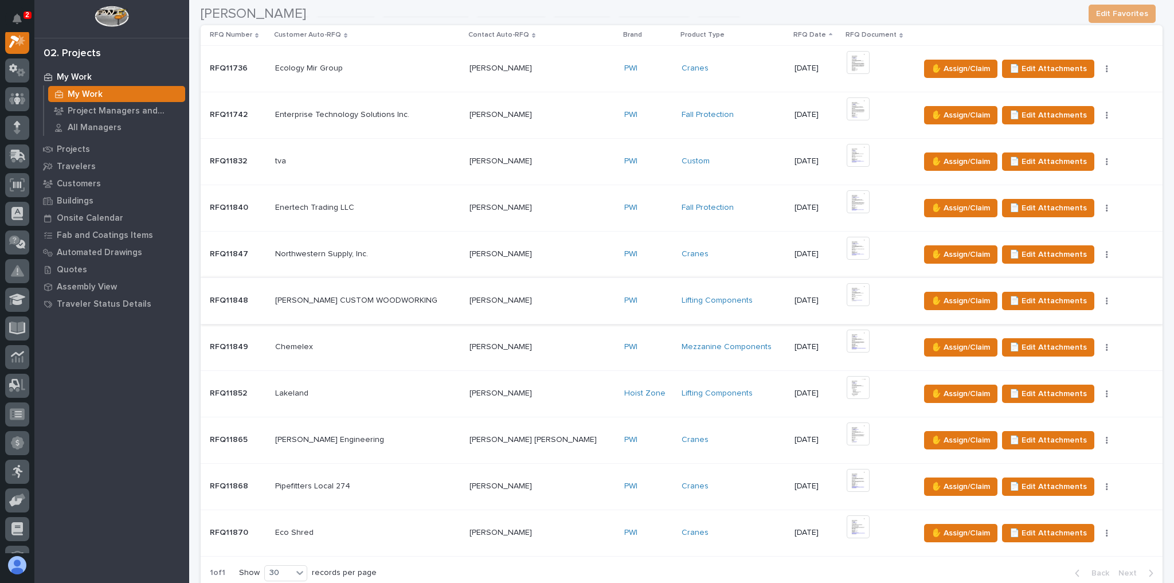
scroll to position [321, 0]
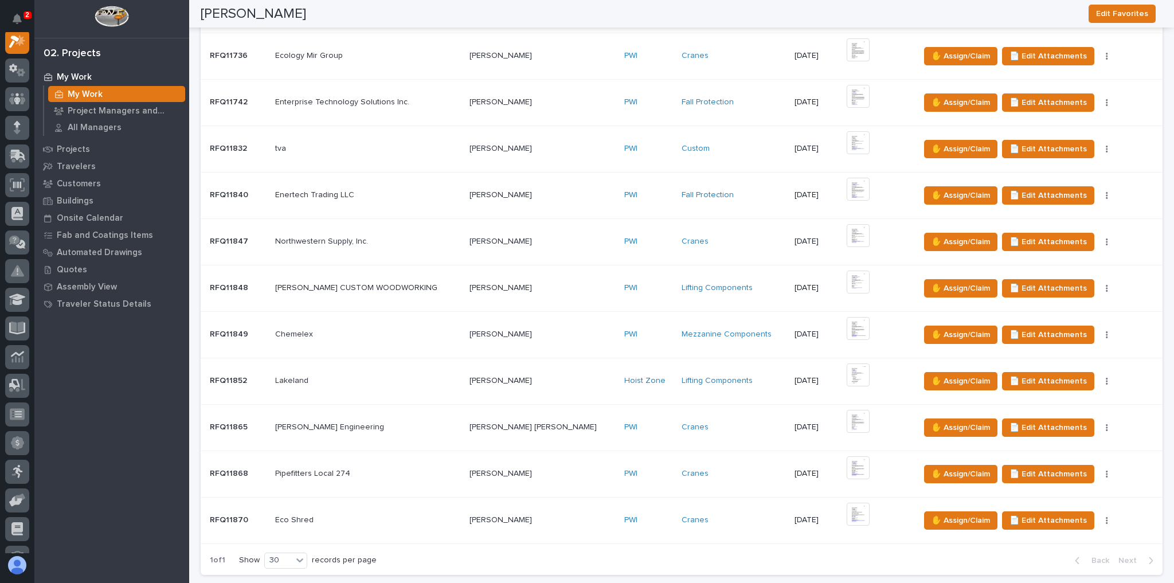
click at [453, 414] on td "GM Hill Engineering GM Hill Engineering" at bounding box center [368, 427] width 194 height 46
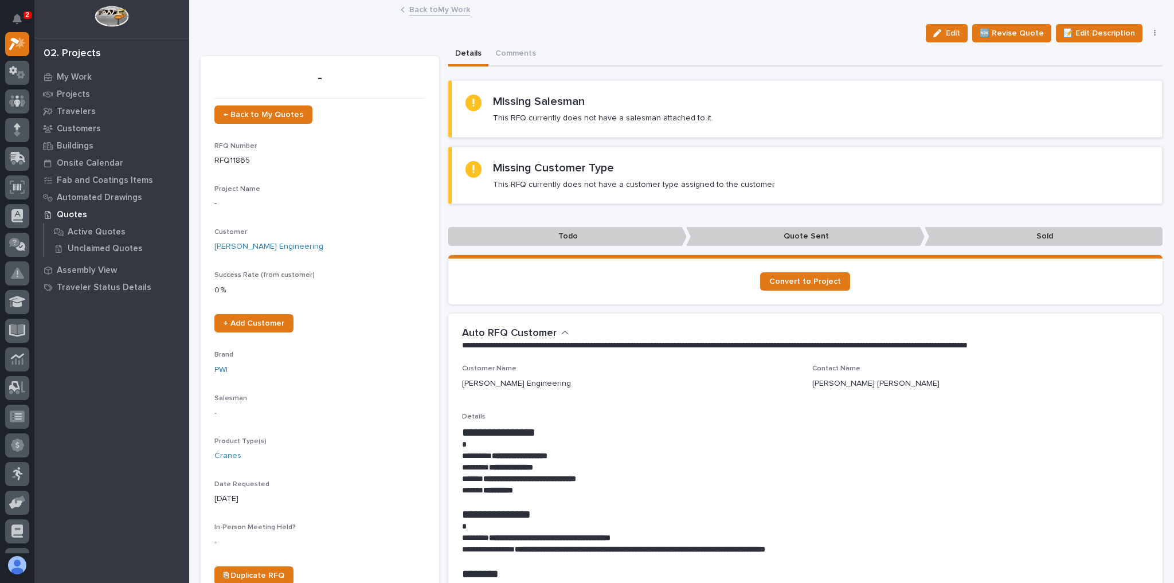
click at [433, 9] on link "Back to My Work" at bounding box center [439, 8] width 61 height 13
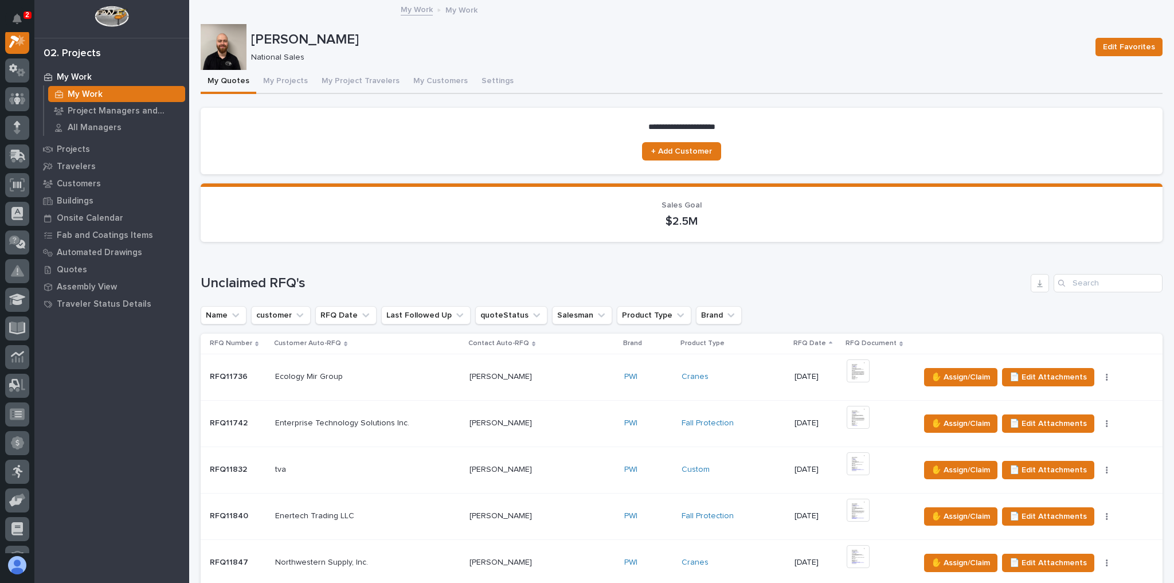
click at [236, 79] on button "My Quotes" at bounding box center [229, 82] width 56 height 24
click at [31, 42] on div at bounding box center [17, 292] width 34 height 521
click at [26, 23] on button "Notifications" at bounding box center [17, 19] width 24 height 24
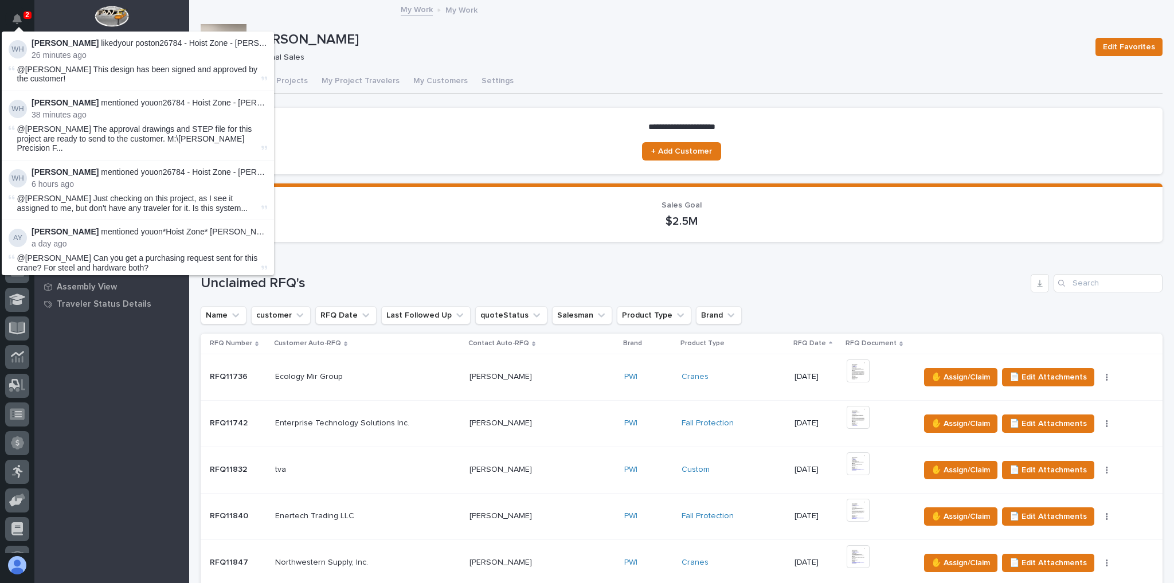
scroll to position [29, 0]
click at [429, 48] on div "Trent Kautzmann National Sales" at bounding box center [668, 47] width 835 height 31
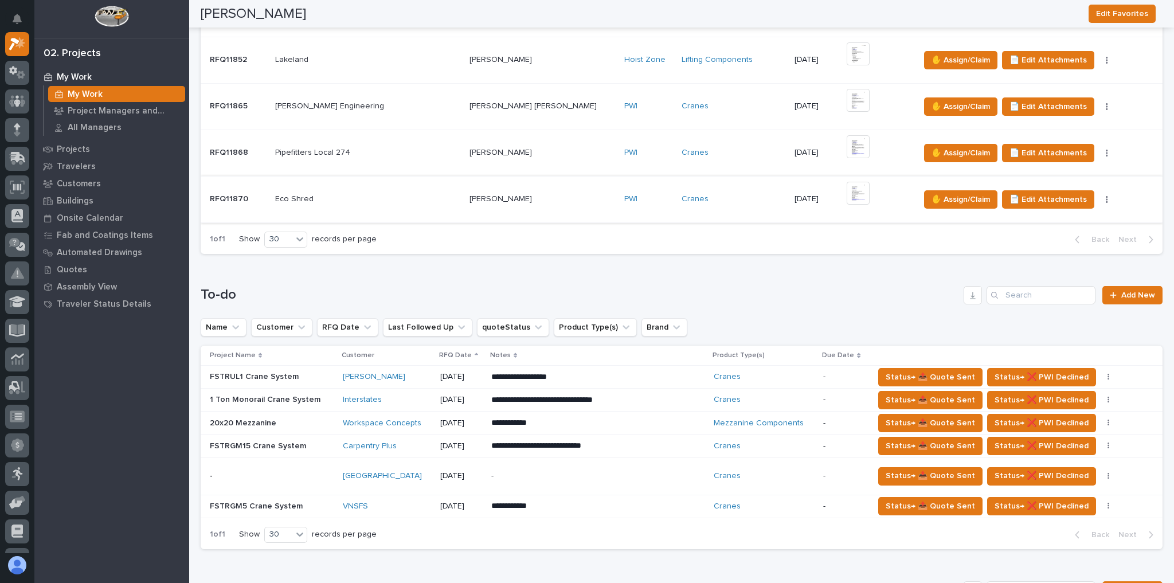
scroll to position [734, 0]
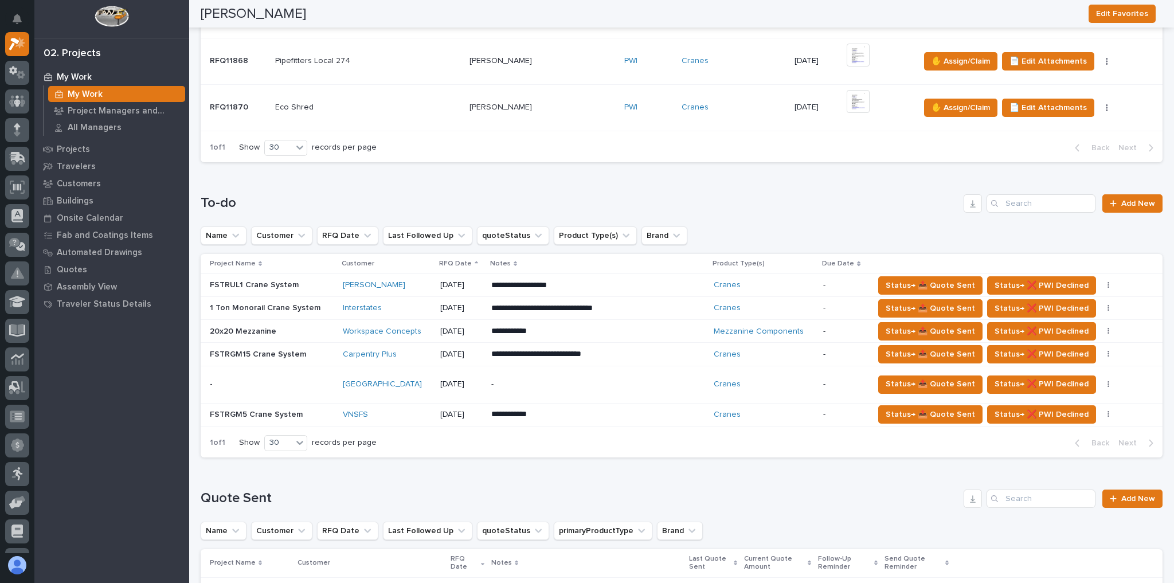
click at [391, 410] on div "VNSFS" at bounding box center [387, 415] width 88 height 10
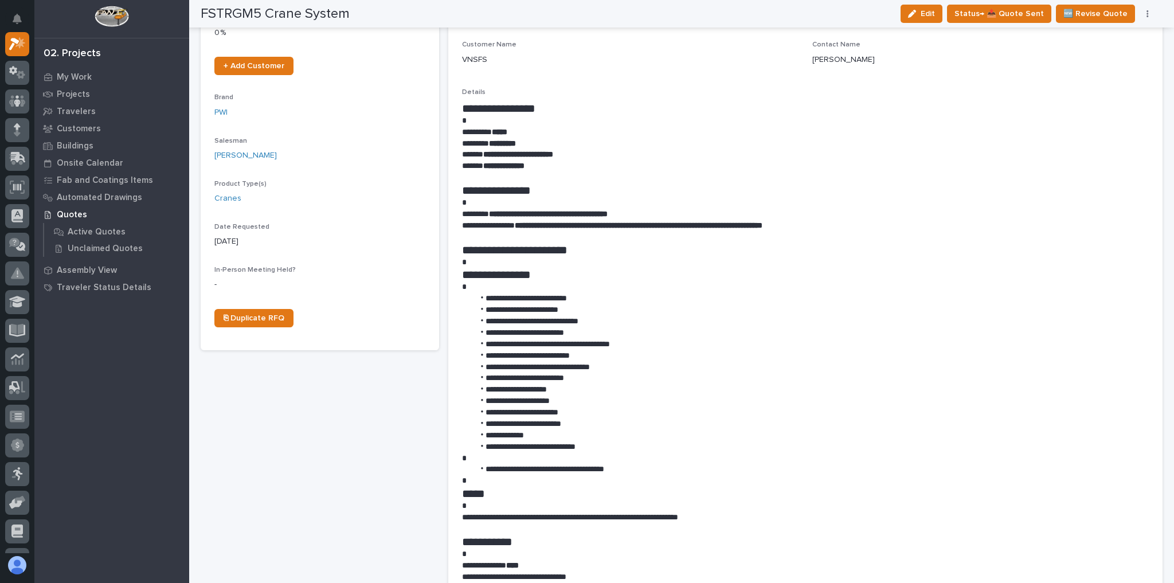
scroll to position [275, 0]
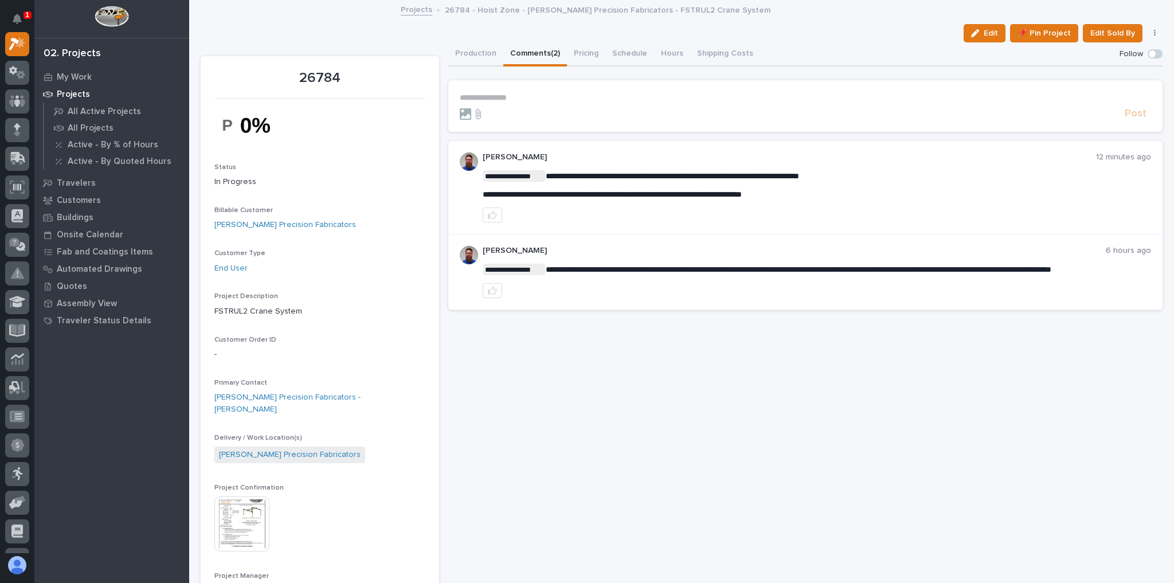
drag, startPoint x: 518, startPoint y: 99, endPoint x: 524, endPoint y: 100, distance: 5.8
click at [518, 100] on p "**********" at bounding box center [806, 98] width 692 height 10
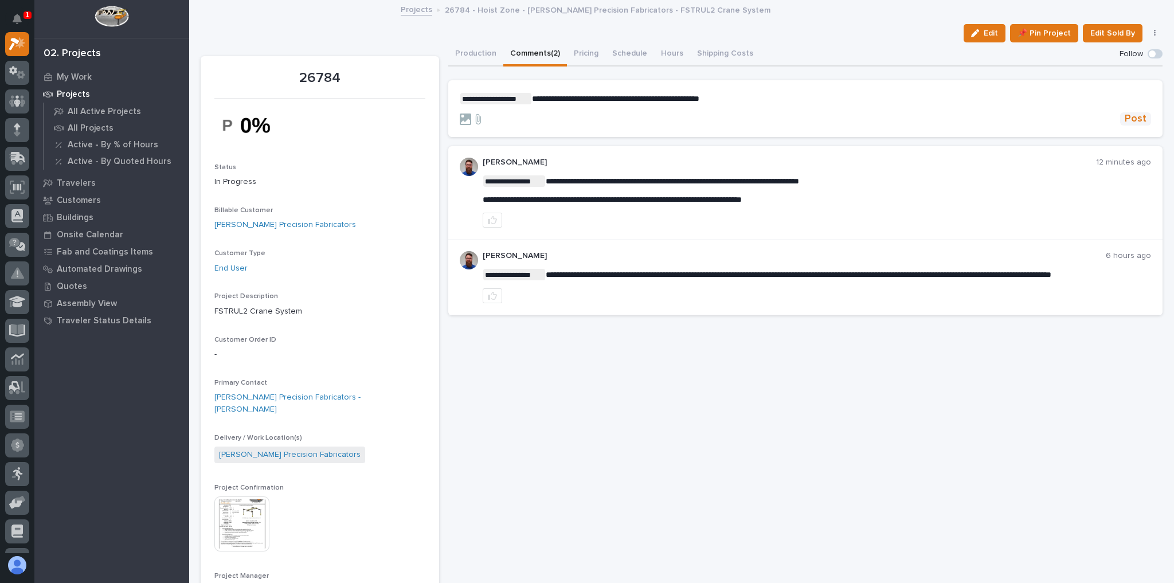
click at [1131, 118] on span "Post" at bounding box center [1136, 118] width 22 height 13
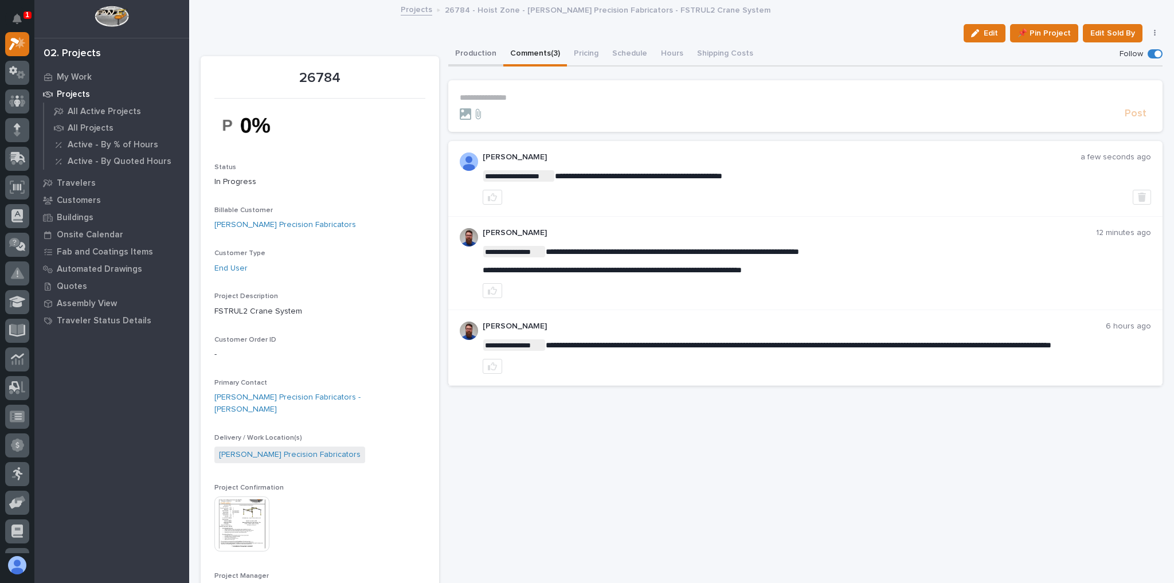
click at [487, 53] on button "Production" at bounding box center [475, 54] width 55 height 24
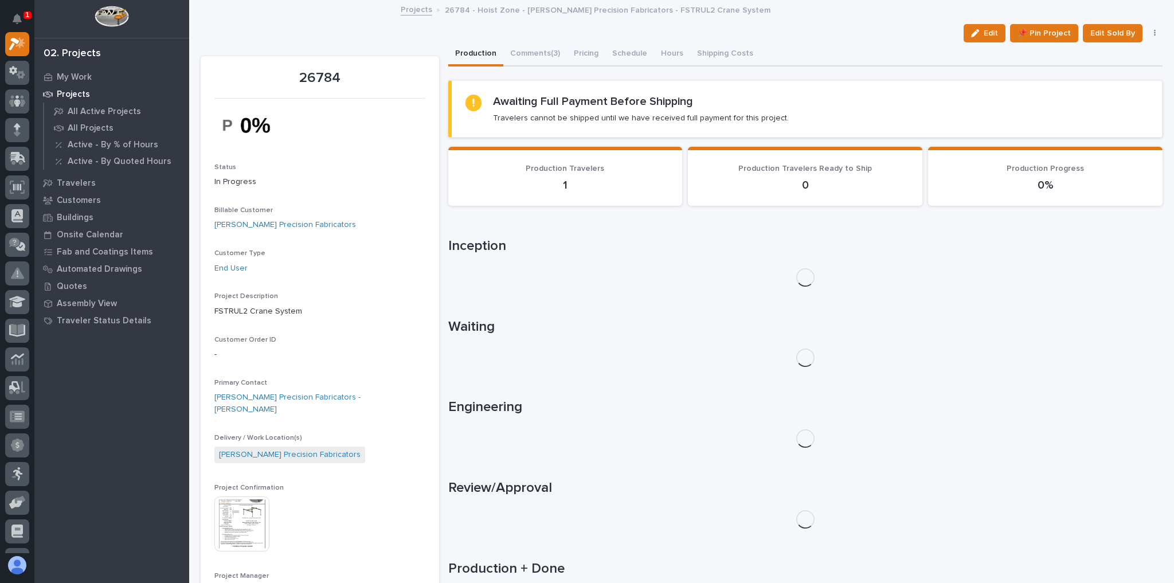
click at [31, 35] on div at bounding box center [17, 292] width 34 height 521
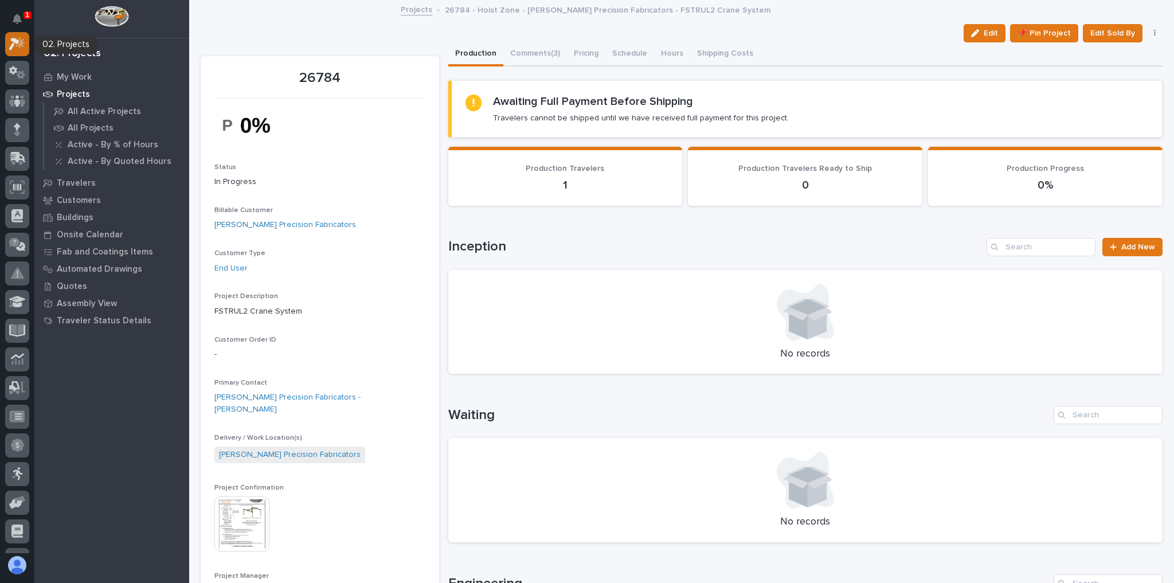
click at [26, 37] on div at bounding box center [17, 44] width 24 height 24
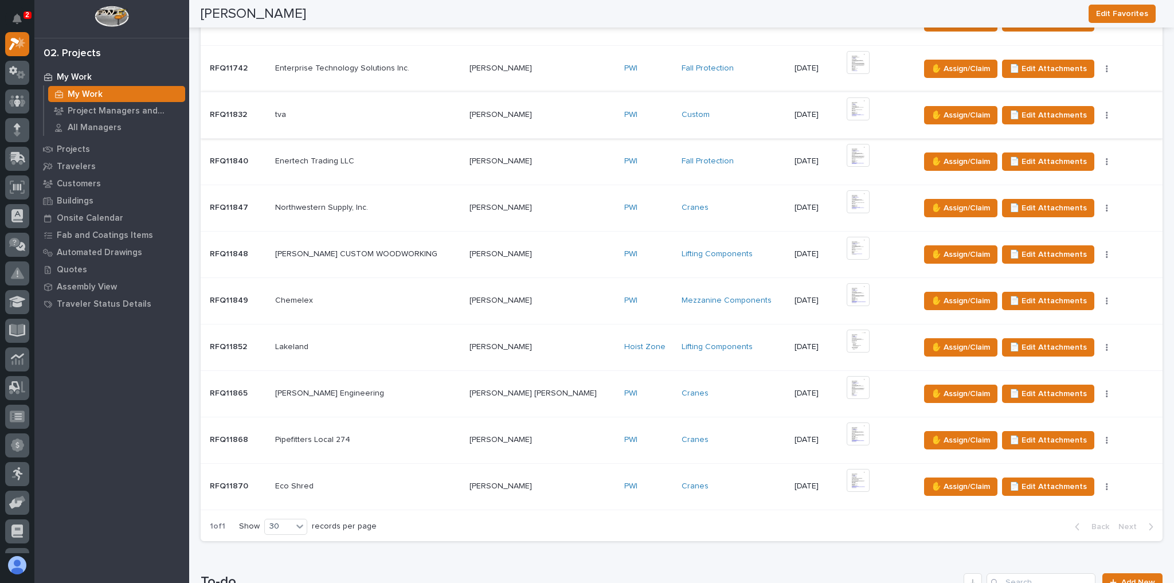
scroll to position [413, 0]
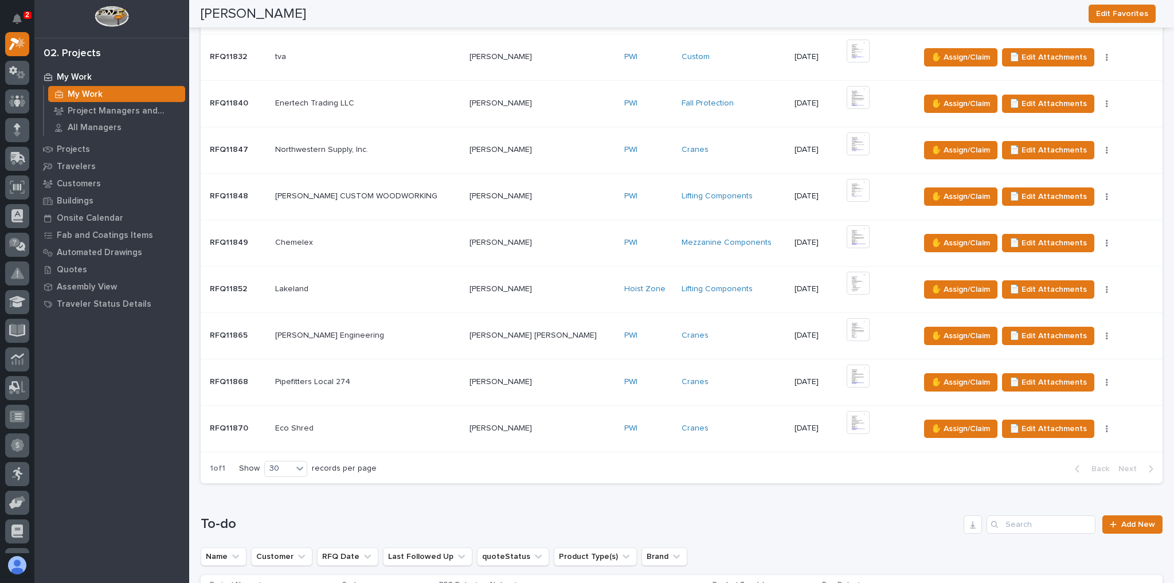
click at [427, 424] on p at bounding box center [367, 429] width 185 height 10
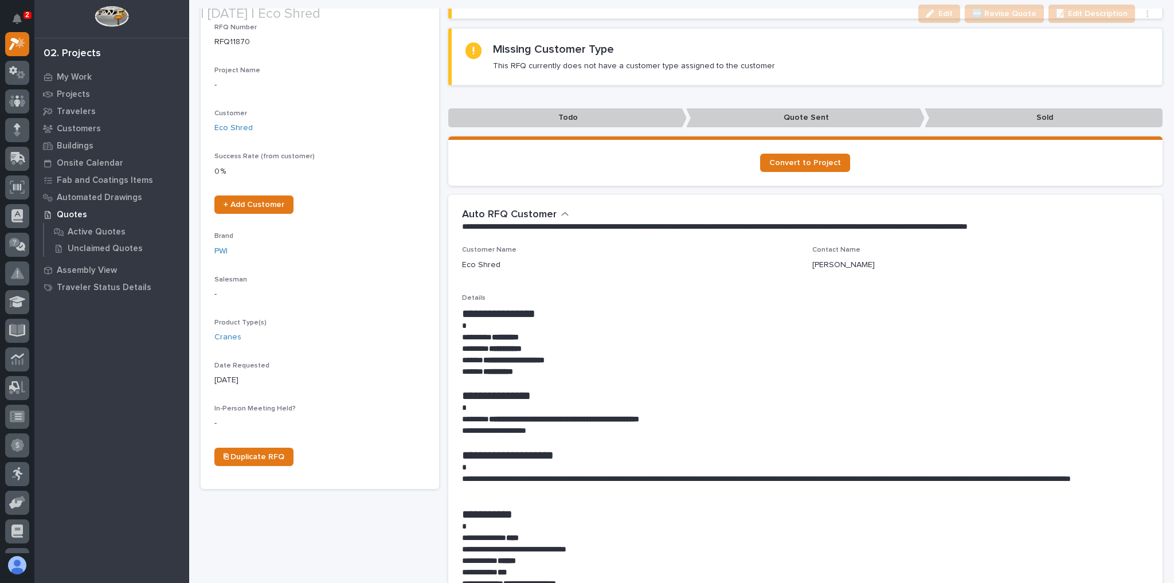
scroll to position [138, 0]
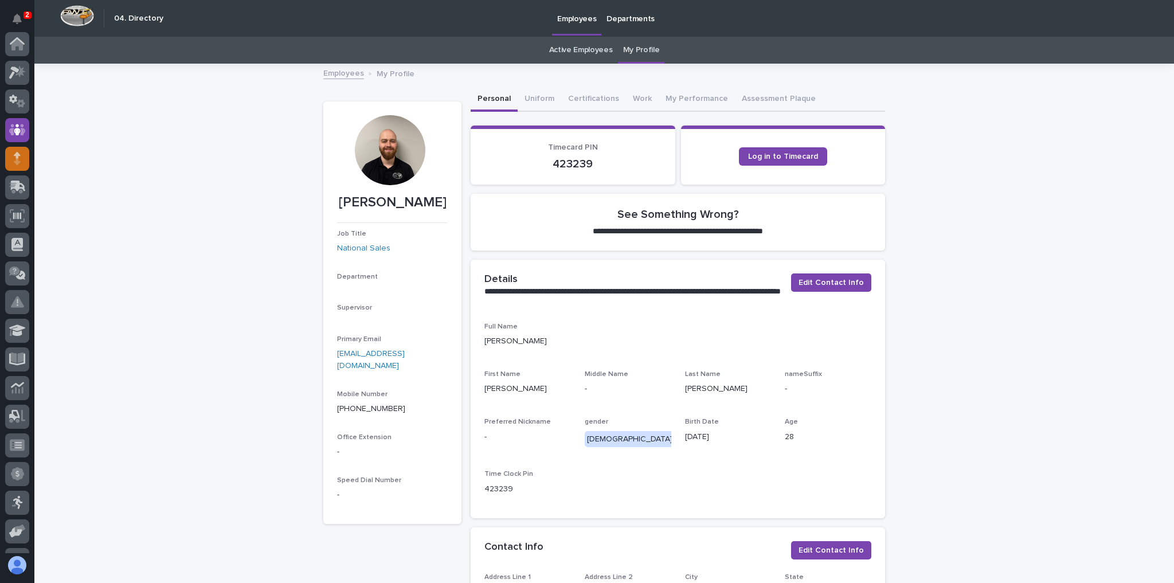
scroll to position [85, 0]
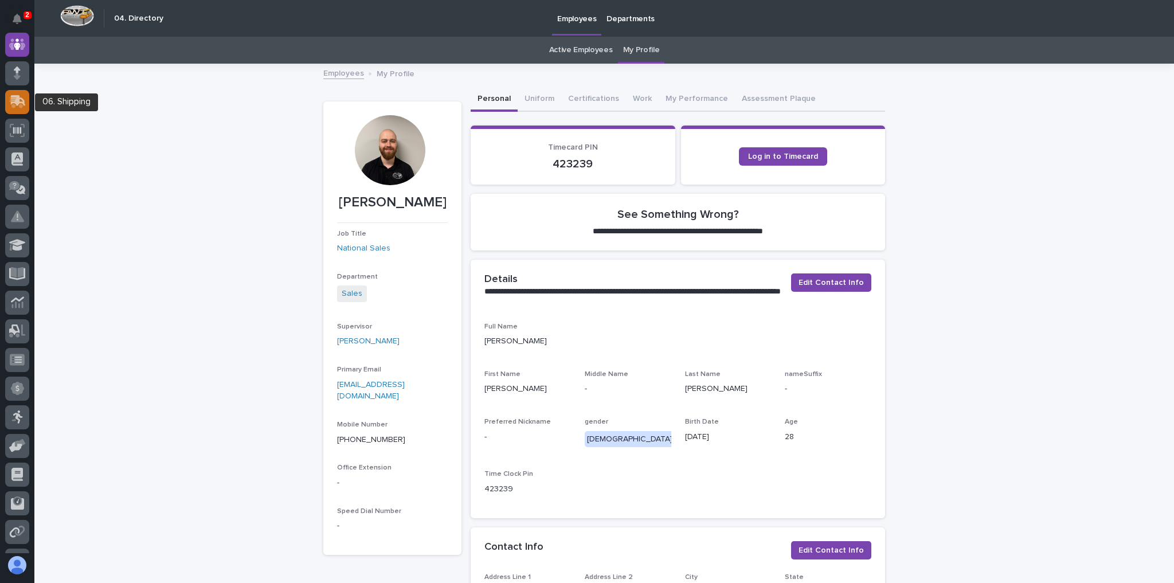
click at [21, 100] on icon at bounding box center [17, 101] width 17 height 13
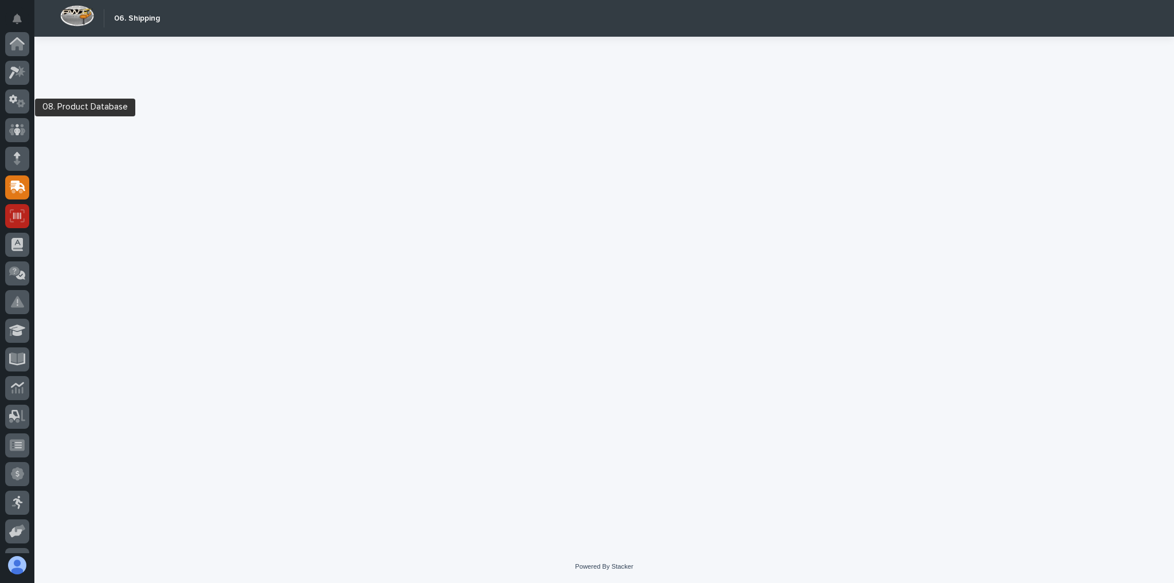
scroll to position [138, 0]
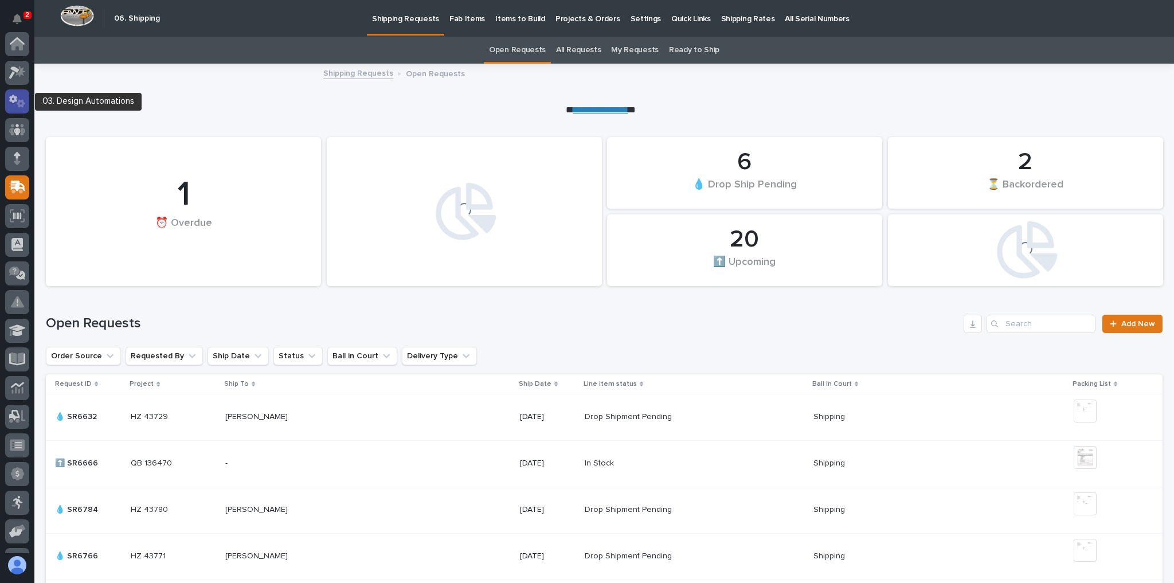
click at [21, 101] on icon at bounding box center [21, 103] width 9 height 8
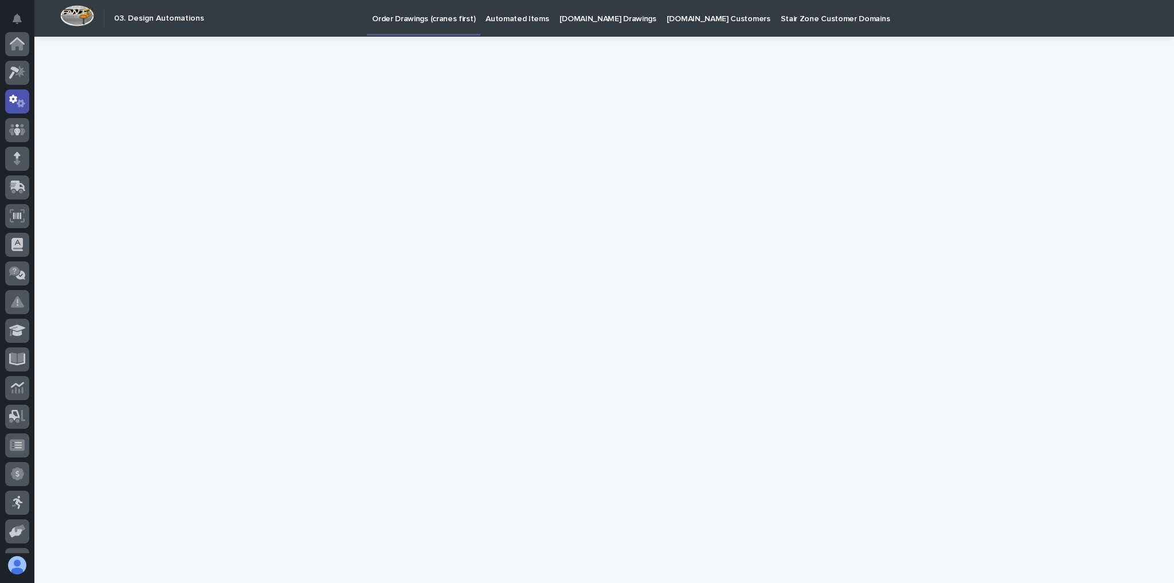
scroll to position [57, 0]
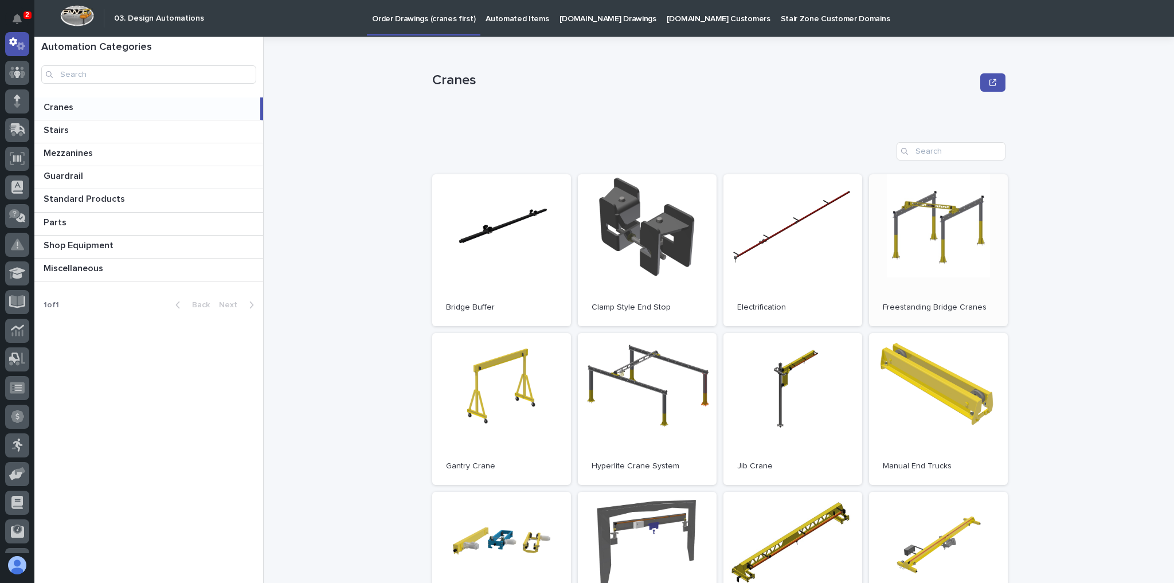
click at [932, 234] on link "Open" at bounding box center [938, 250] width 139 height 152
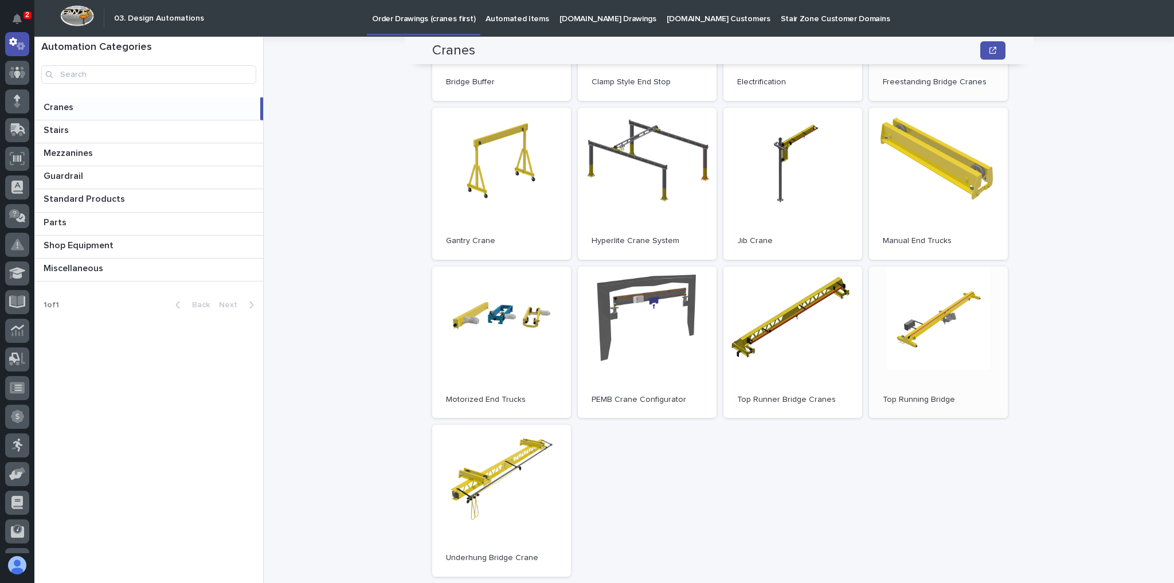
scroll to position [229, 0]
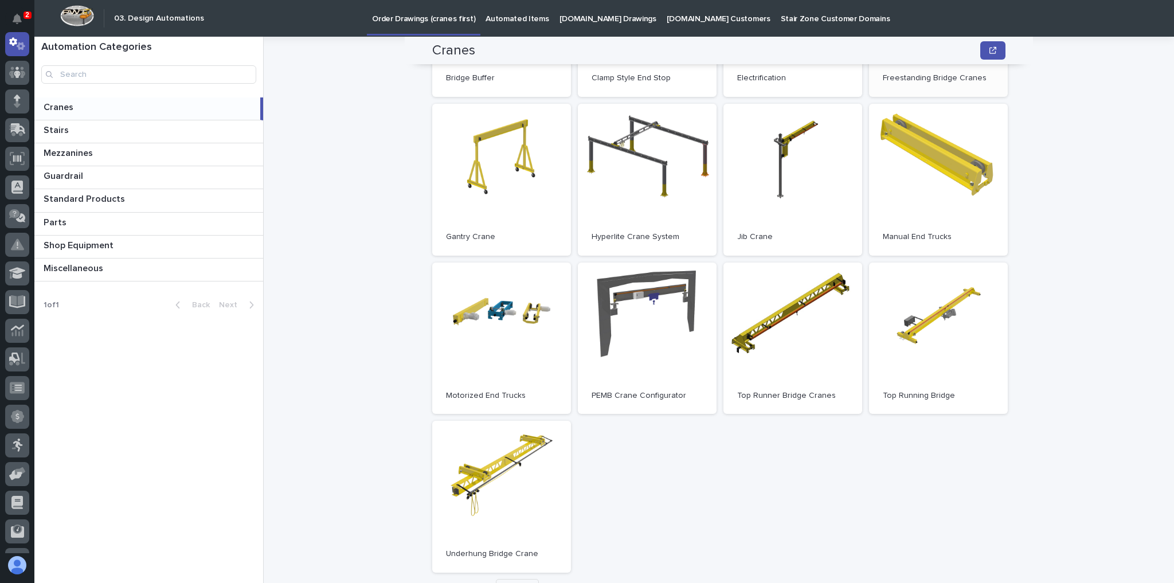
drag, startPoint x: 20, startPoint y: 18, endPoint x: 53, endPoint y: 3, distance: 36.4
click at [21, 17] on icon "Notifications" at bounding box center [17, 19] width 9 height 10
